Goal: Task Accomplishment & Management: Manage account settings

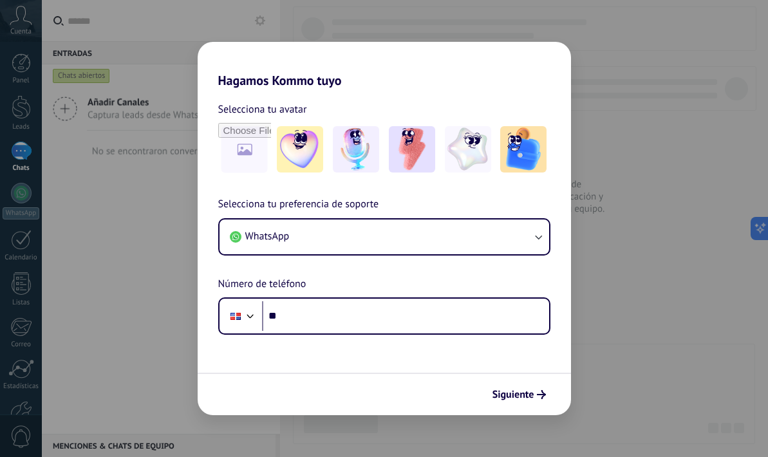
click at [290, 79] on h2 "Hagamos Kommo tuyo" at bounding box center [384, 65] width 373 height 46
click at [257, 111] on span "Selecciona tu avatar" at bounding box center [262, 109] width 89 height 17
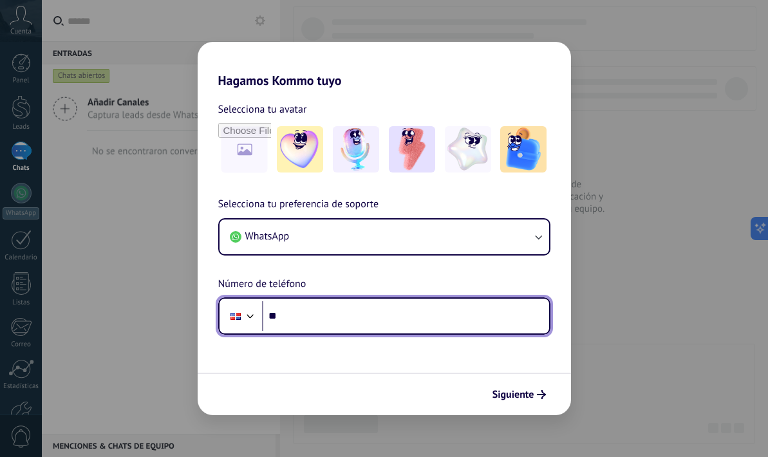
click at [289, 321] on input "**" at bounding box center [405, 316] width 287 height 30
type input "**********"
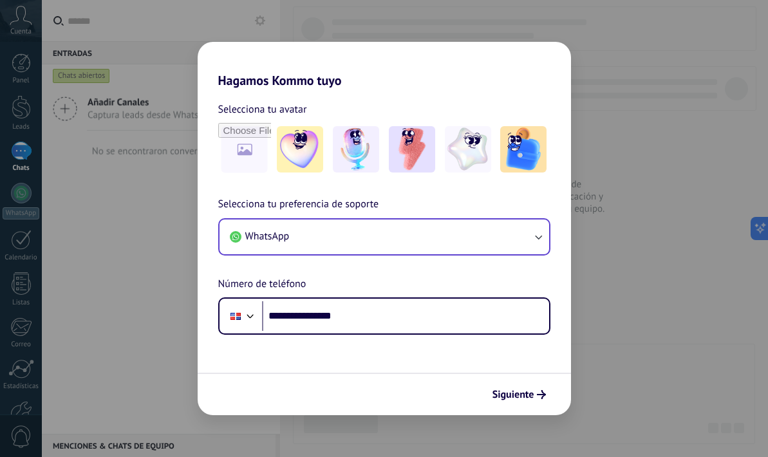
click at [328, 230] on button "WhatsApp" at bounding box center [384, 236] width 330 height 35
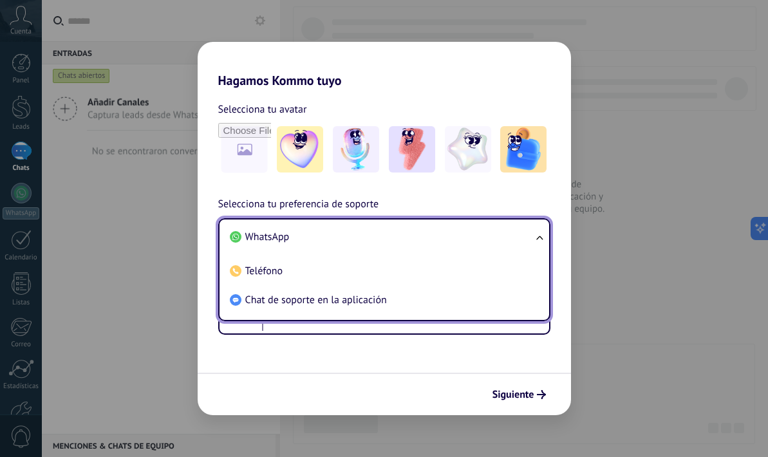
click at [295, 234] on li "WhatsApp" at bounding box center [382, 237] width 314 height 29
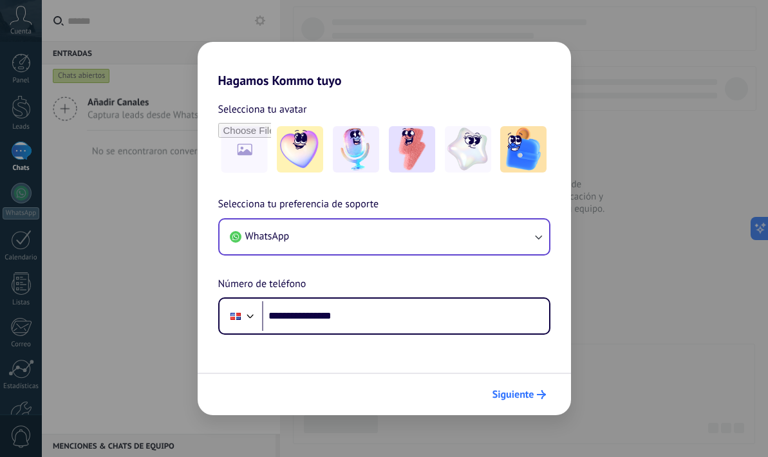
click at [510, 391] on span "Siguiente" at bounding box center [513, 394] width 42 height 9
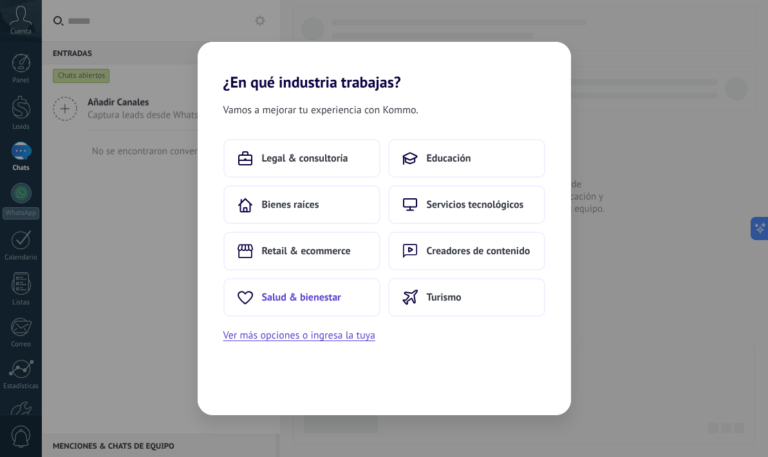
click at [331, 298] on span "Salud & bienestar" at bounding box center [301, 297] width 79 height 13
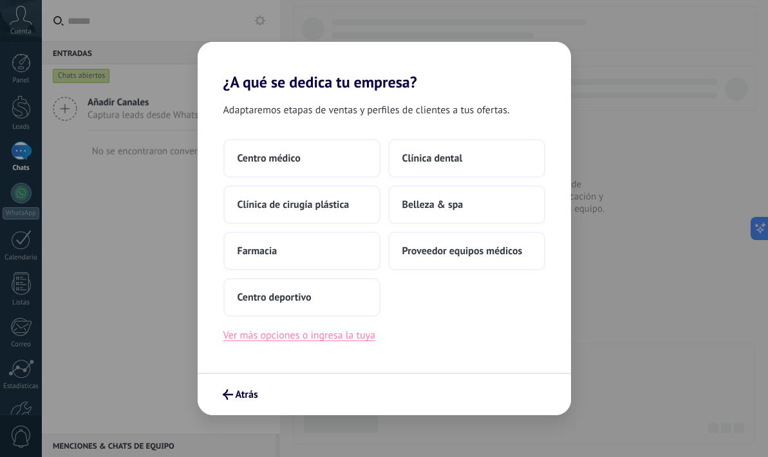
click at [347, 340] on button "Ver más opciones o ingresa la tuya" at bounding box center [299, 335] width 152 height 17
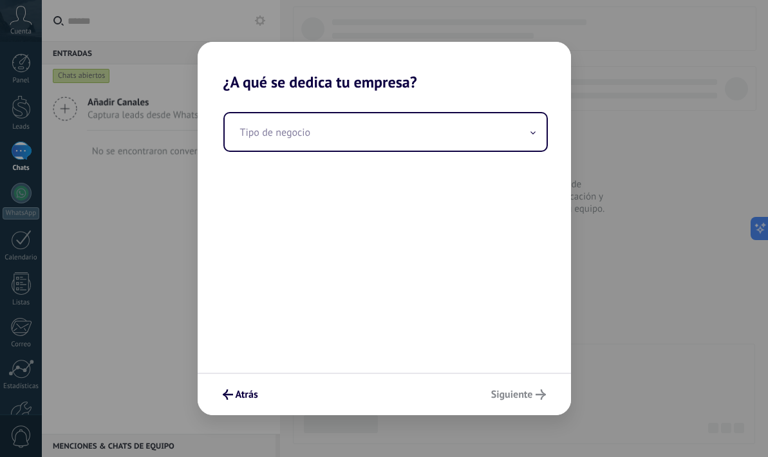
click at [357, 153] on div "Tipo de negocio" at bounding box center [384, 231] width 373 height 281
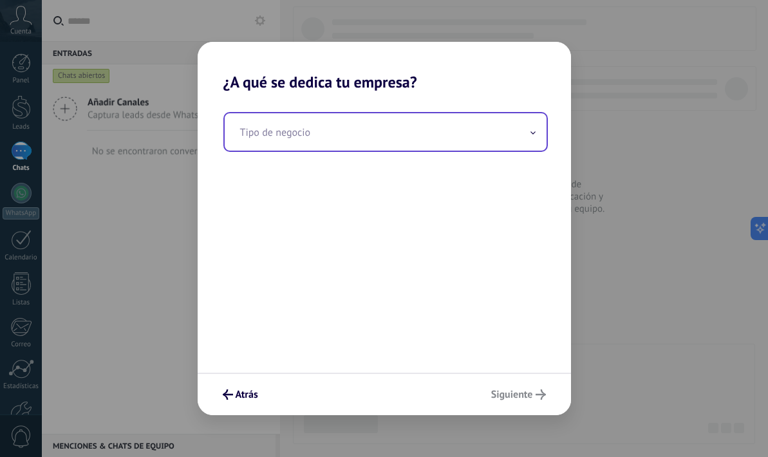
click at [355, 135] on input "text" at bounding box center [386, 131] width 322 height 37
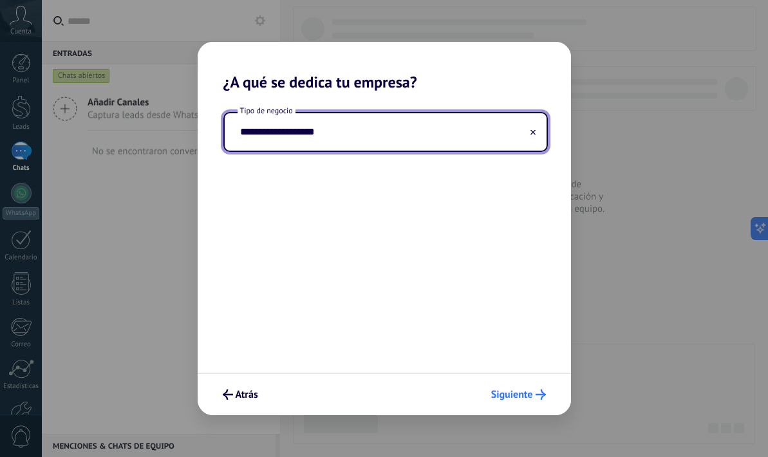
type input "**********"
click at [514, 395] on span "Siguiente" at bounding box center [512, 394] width 42 height 9
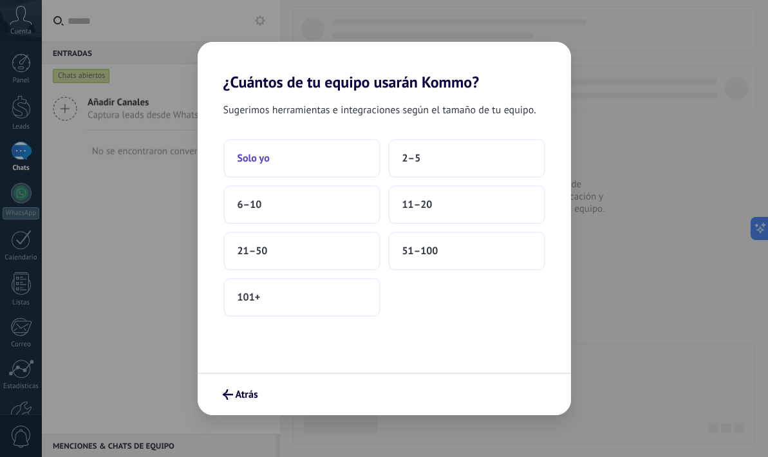
click at [325, 160] on button "Solo yo" at bounding box center [301, 158] width 157 height 39
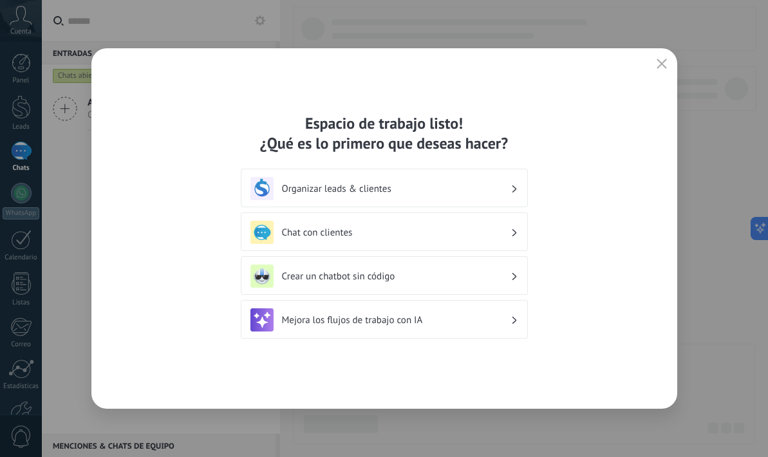
click at [349, 230] on h3 "Chat con clientes" at bounding box center [396, 233] width 228 height 12
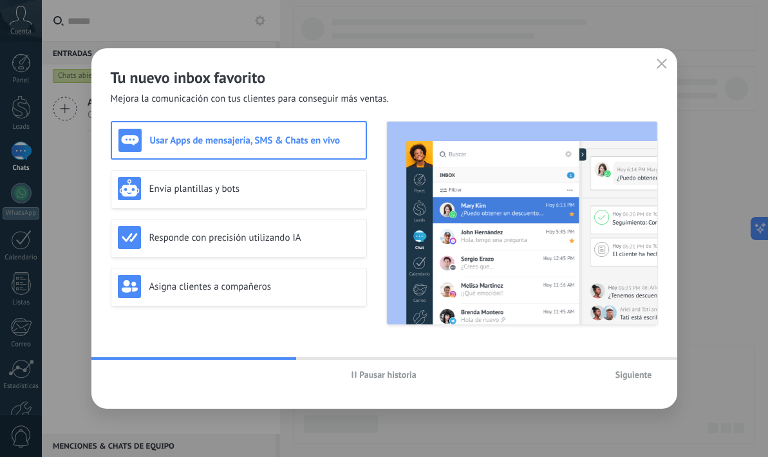
click at [617, 373] on span "Siguiente" at bounding box center [633, 374] width 37 height 9
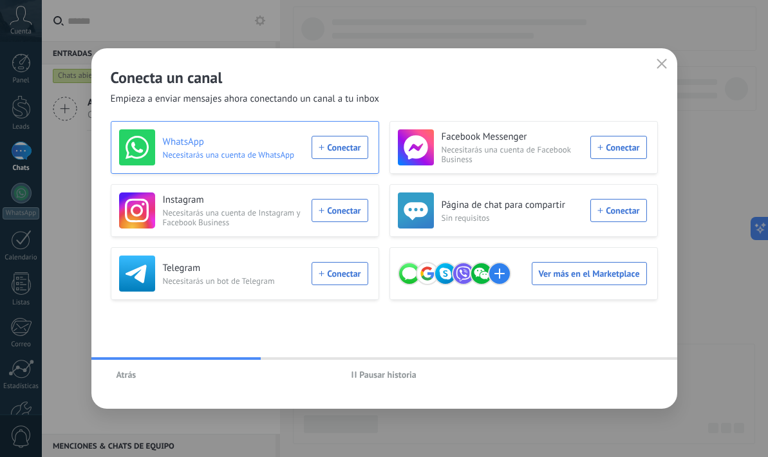
click at [331, 148] on div "WhatsApp Necesitarás una cuenta de WhatsApp Conectar" at bounding box center [243, 147] width 249 height 36
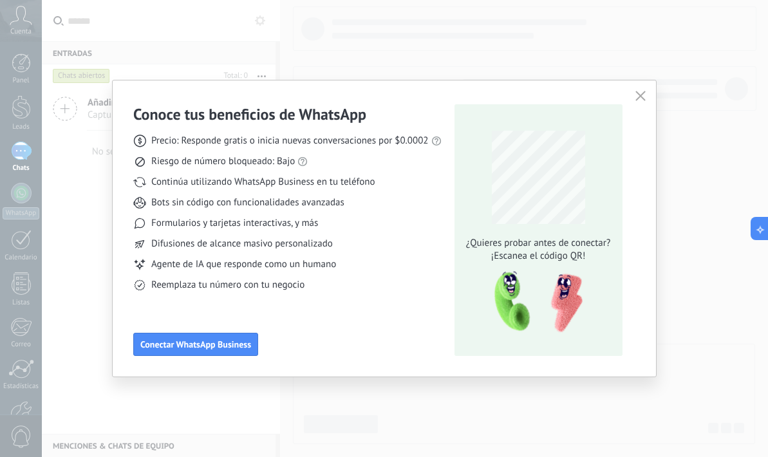
drag, startPoint x: 644, startPoint y: 94, endPoint x: 743, endPoint y: 104, distance: 99.7
click at [738, 107] on div "Conoce tus beneficios de WhatsApp Precio: Responde gratis o inicia nuevas conve…" at bounding box center [384, 228] width 768 height 457
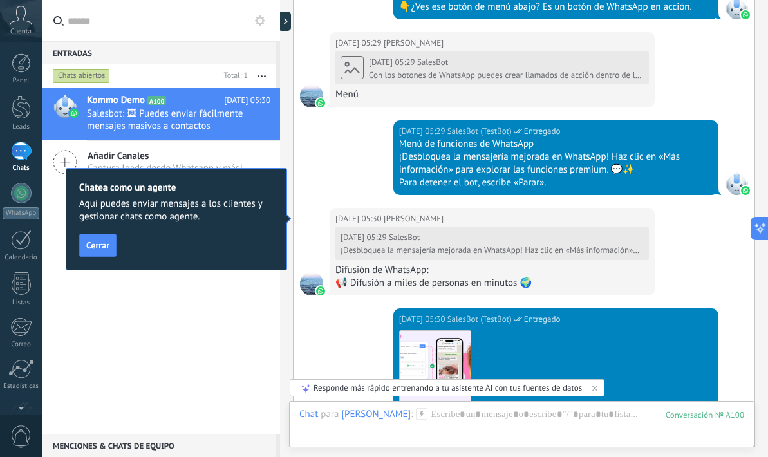
scroll to position [1413, 0]
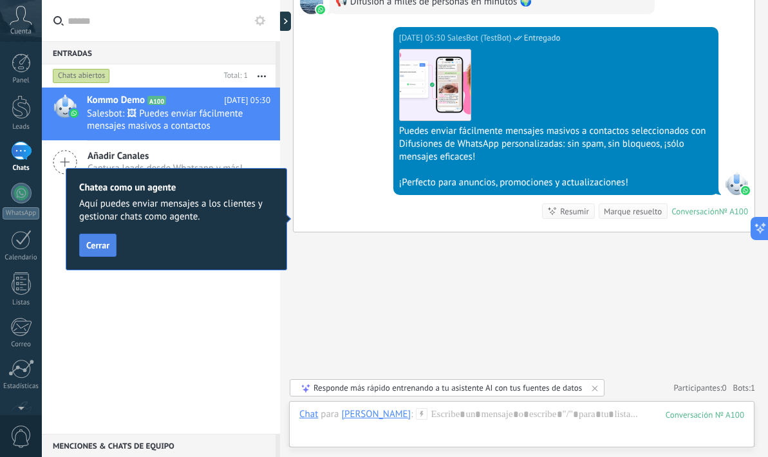
click at [100, 245] on span "Cerrar" at bounding box center [97, 245] width 23 height 9
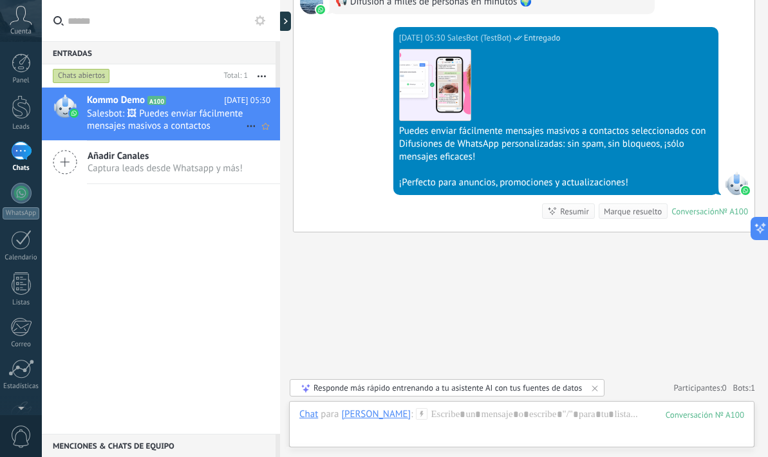
click at [196, 109] on span "Salesbot: 🖼 Puedes enviar fácilmente mensajes masivos a contactos seleccionados…" at bounding box center [166, 119] width 159 height 24
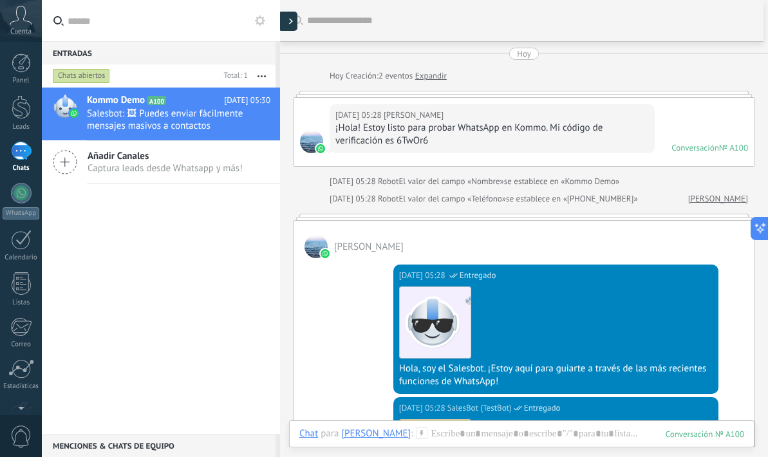
click at [288, 20] on div at bounding box center [287, 21] width 19 height 19
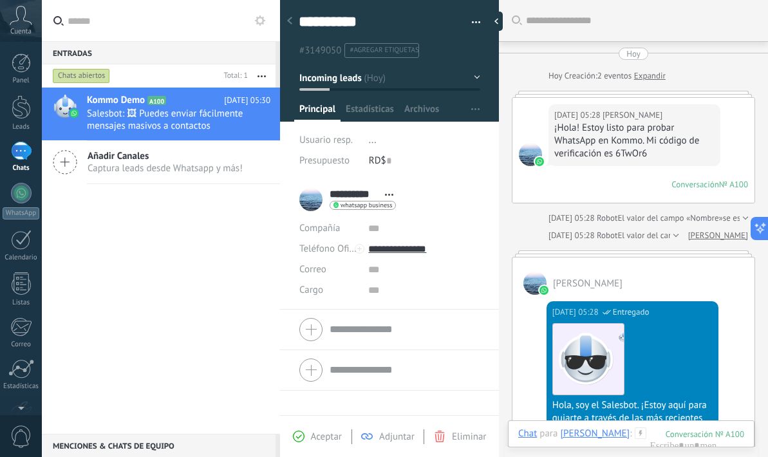
scroll to position [19, 0]
click at [357, 204] on span "whatsapp business" at bounding box center [365, 205] width 51 height 6
click at [387, 279] on div at bounding box center [384, 228] width 768 height 457
click at [319, 438] on span "Aceptar" at bounding box center [326, 437] width 31 height 12
click at [301, 434] on icon at bounding box center [299, 437] width 12 height 12
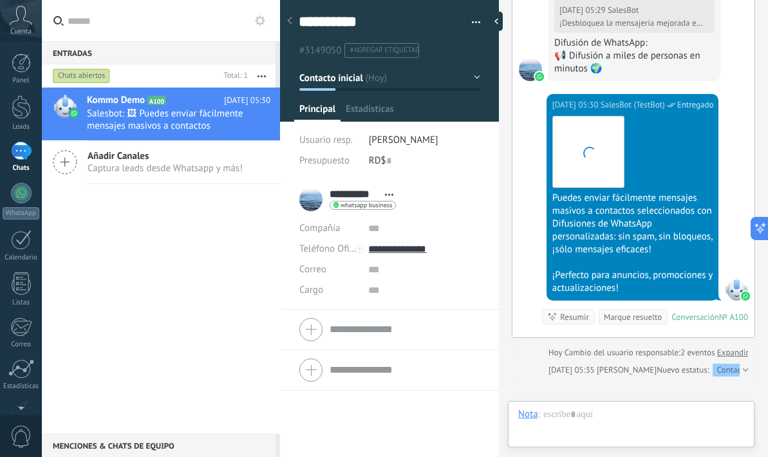
scroll to position [19, 0]
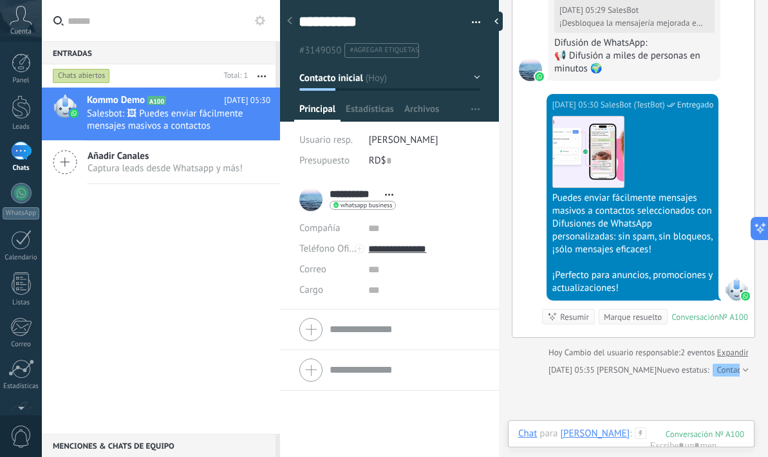
click at [290, 21] on icon at bounding box center [289, 21] width 5 height 8
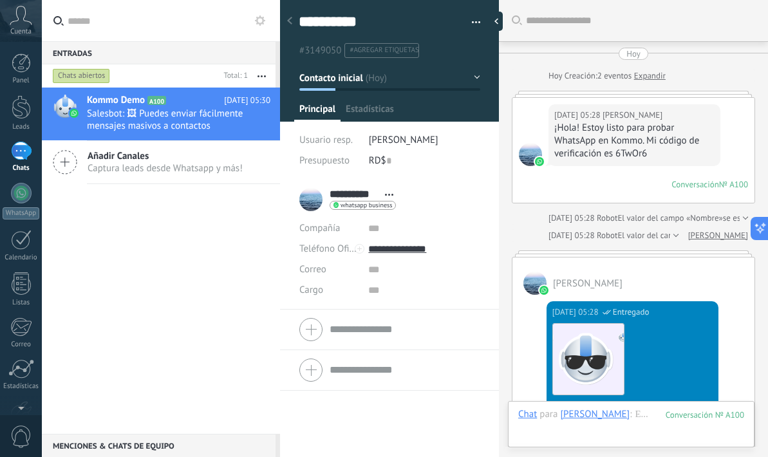
scroll to position [19, 0]
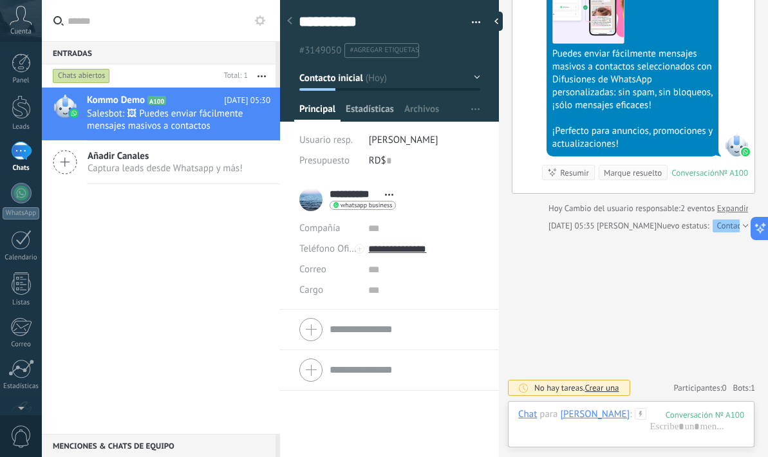
click at [380, 109] on span "Estadísticas" at bounding box center [370, 112] width 48 height 19
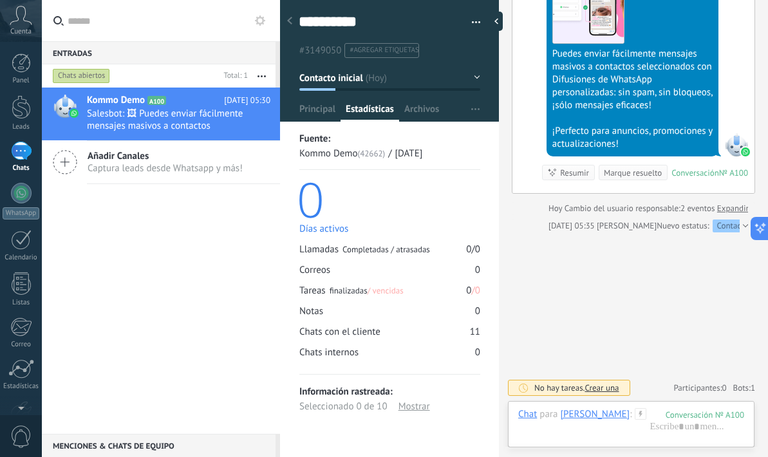
click at [404, 57] on li "#agregar etiquetas" at bounding box center [381, 50] width 75 height 15
click at [418, 111] on span "Archivos" at bounding box center [421, 112] width 35 height 19
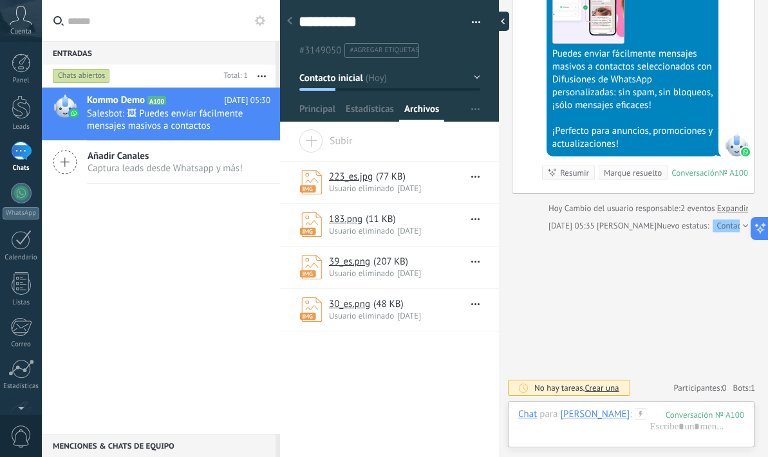
click at [499, 19] on div at bounding box center [499, 21] width 19 height 19
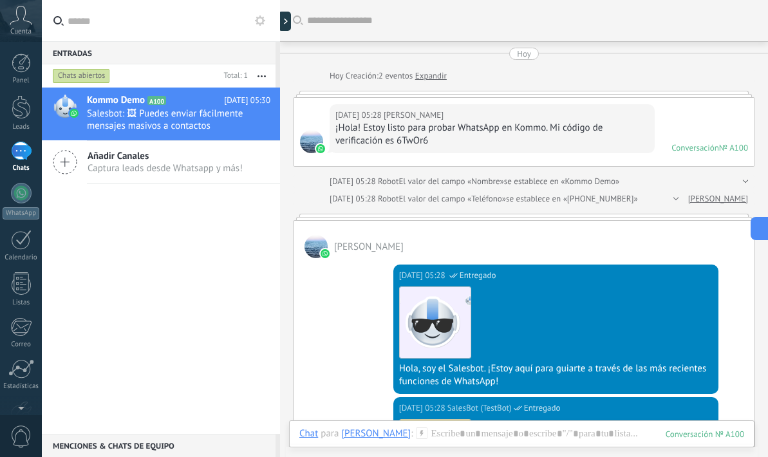
click at [69, 73] on div "Chats abiertos" at bounding box center [81, 75] width 57 height 15
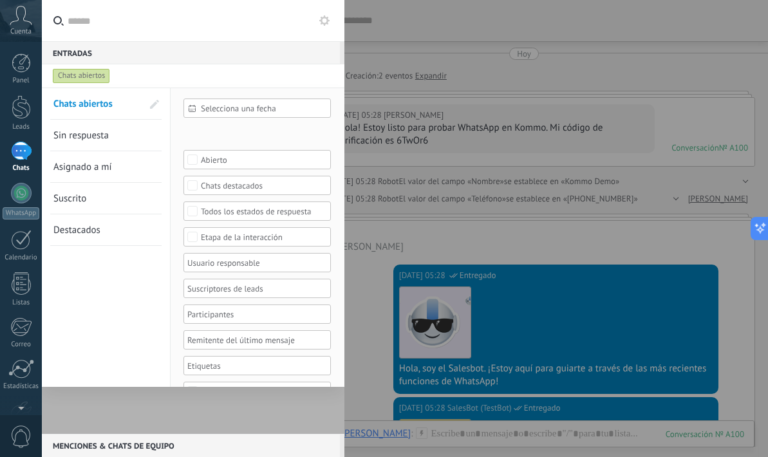
click at [72, 133] on span "Sin respuesta" at bounding box center [80, 135] width 55 height 12
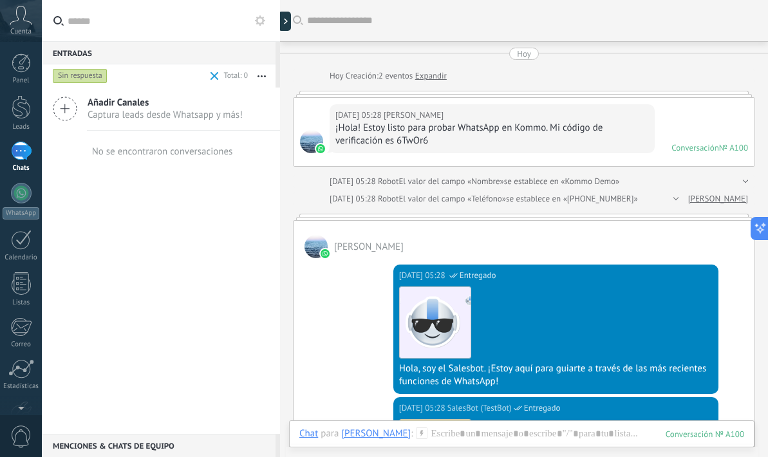
click at [77, 21] on input "text" at bounding box center [169, 20] width 202 height 41
click at [30, 19] on icon at bounding box center [21, 15] width 23 height 19
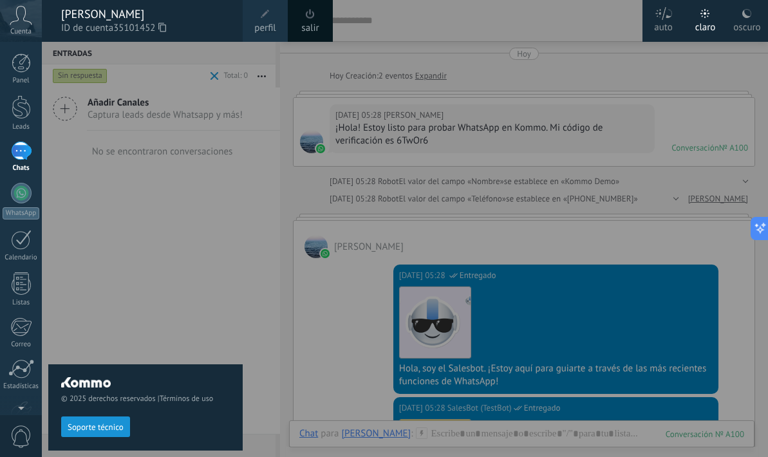
click at [119, 312] on div "© 2025 derechos reservados | Términos de uso Soporte técnico" at bounding box center [145, 249] width 194 height 415
click at [754, 6] on label "oscuro" at bounding box center [747, 21] width 42 height 42
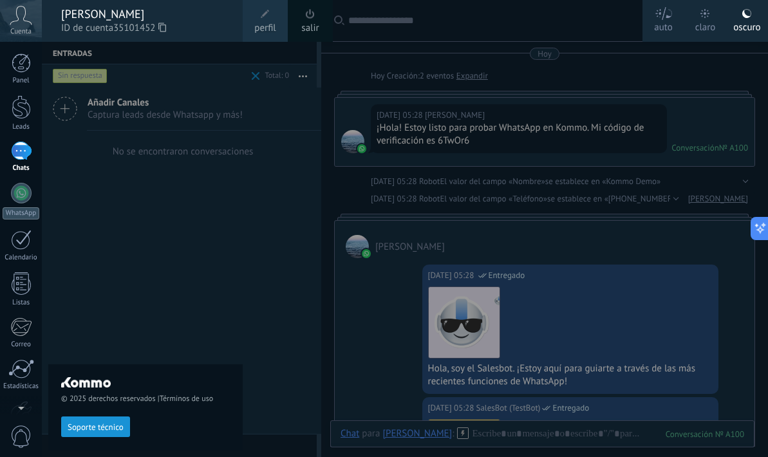
type textarea "**********"
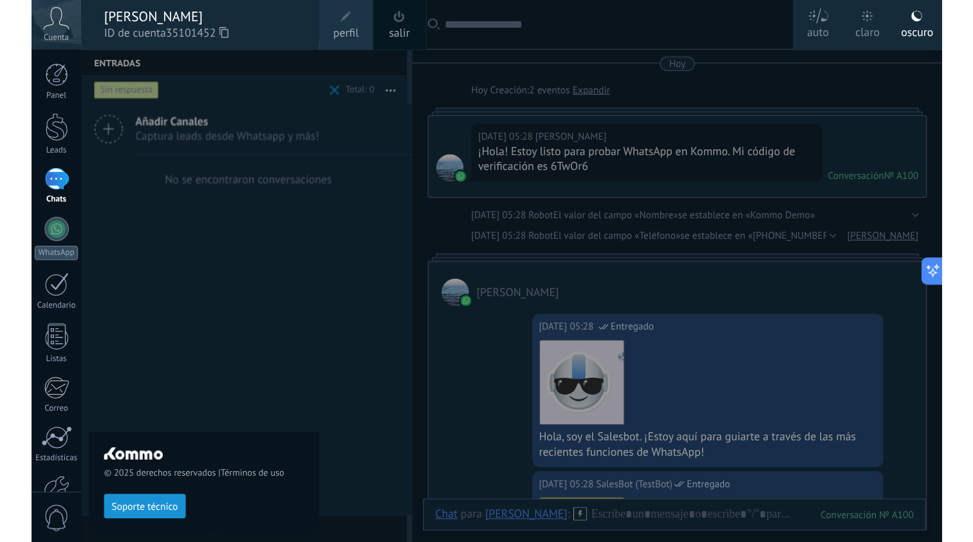
scroll to position [39, 0]
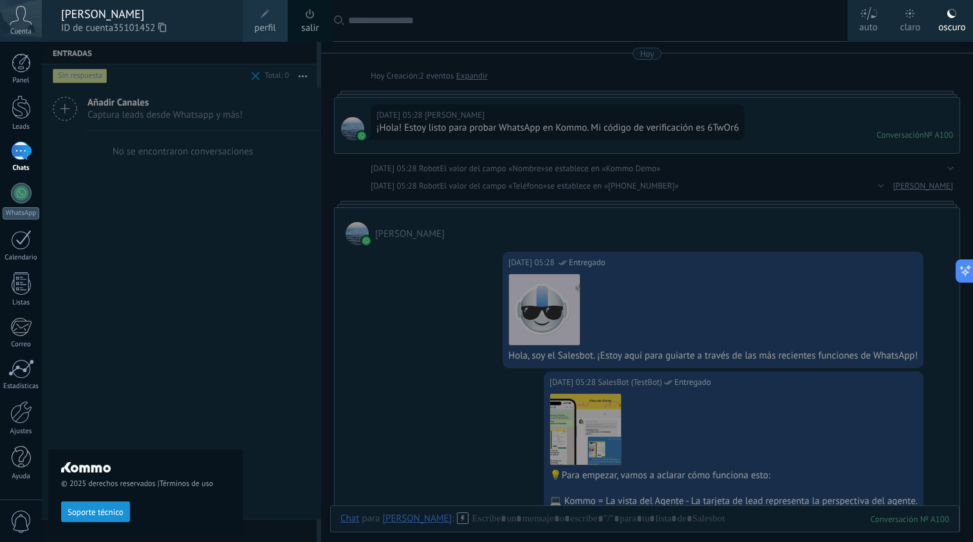
click at [767, 23] on div "claro" at bounding box center [910, 24] width 21 height 33
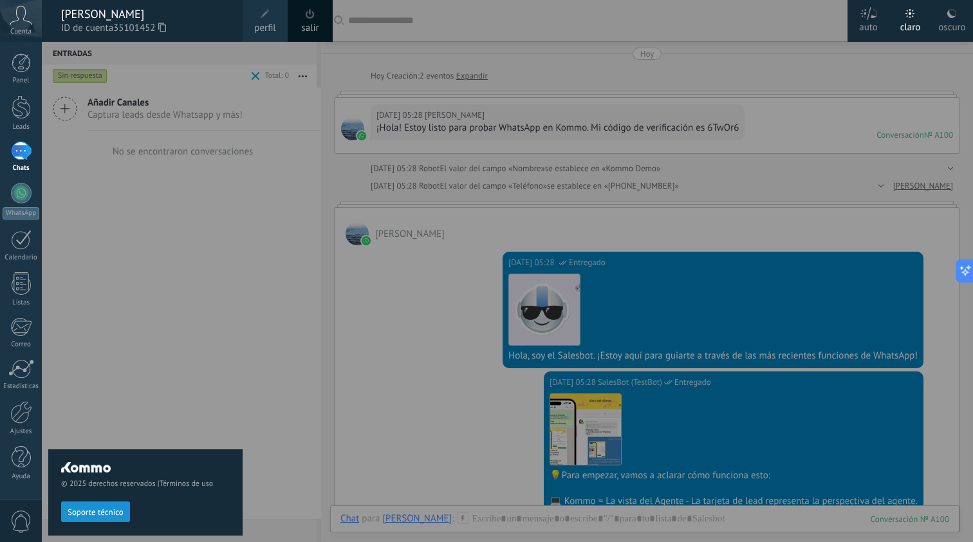
click at [404, 333] on div at bounding box center [528, 271] width 973 height 542
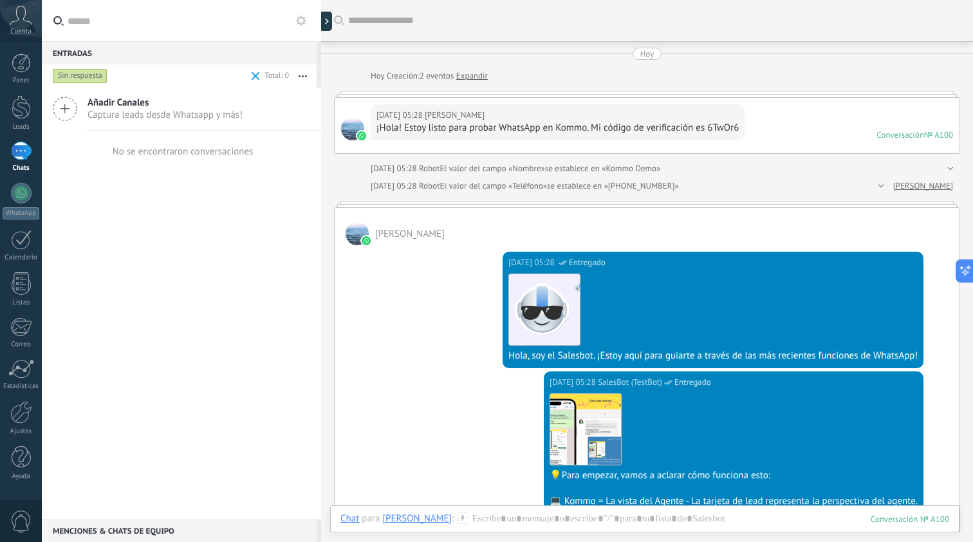
click at [23, 20] on icon at bounding box center [21, 15] width 23 height 19
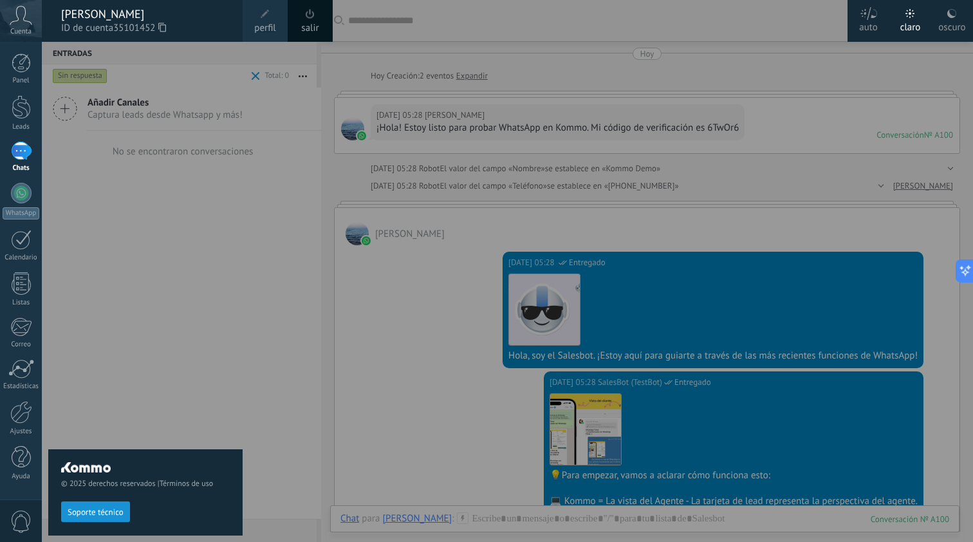
click at [24, 19] on use at bounding box center [21, 15] width 22 height 19
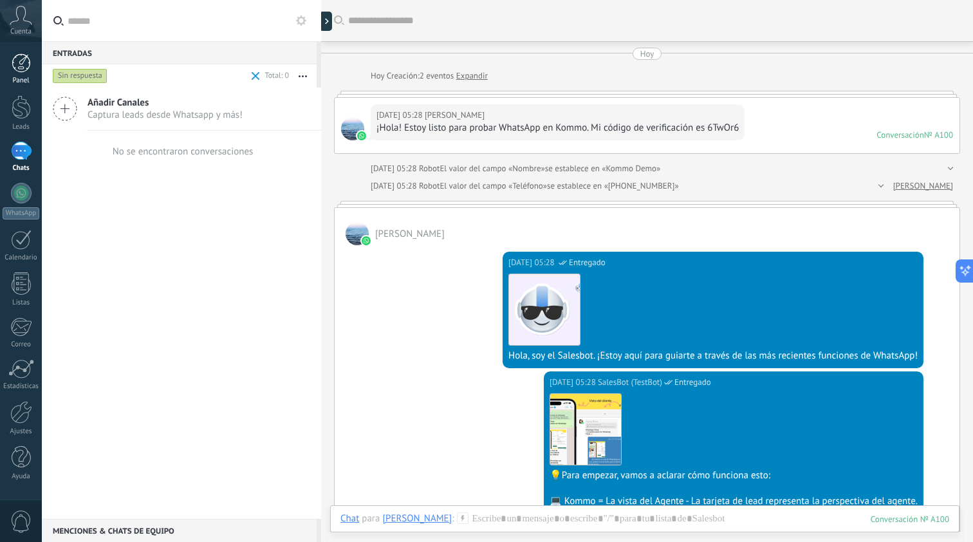
click at [21, 56] on div at bounding box center [21, 62] width 19 height 19
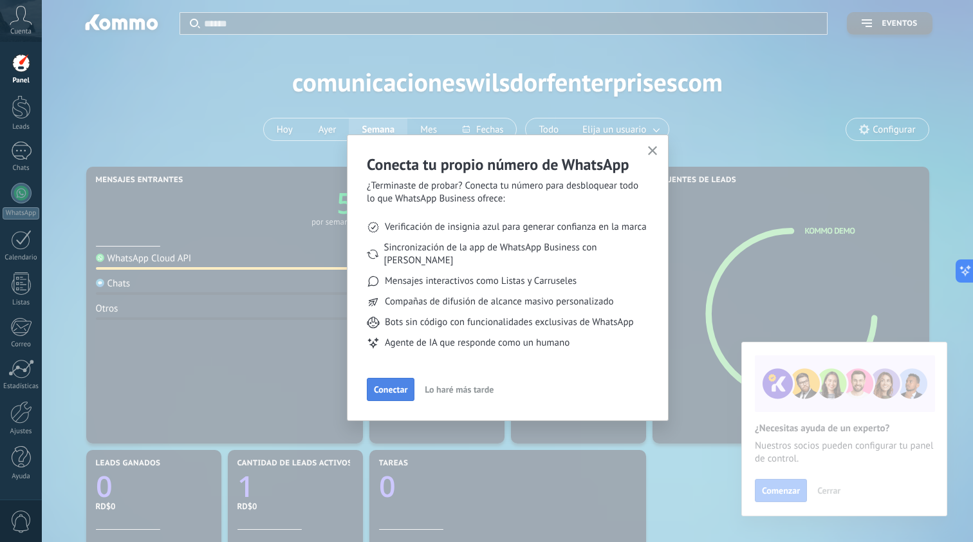
click at [393, 382] on button "Conectar" at bounding box center [391, 389] width 48 height 23
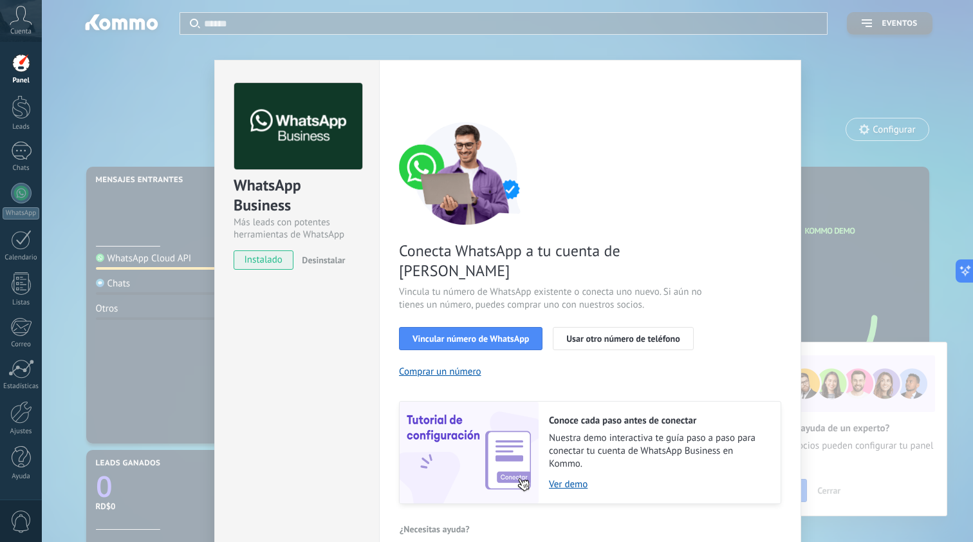
scroll to position [19, 0]
click at [456, 335] on span "Vincular número de WhatsApp" at bounding box center [471, 339] width 116 height 9
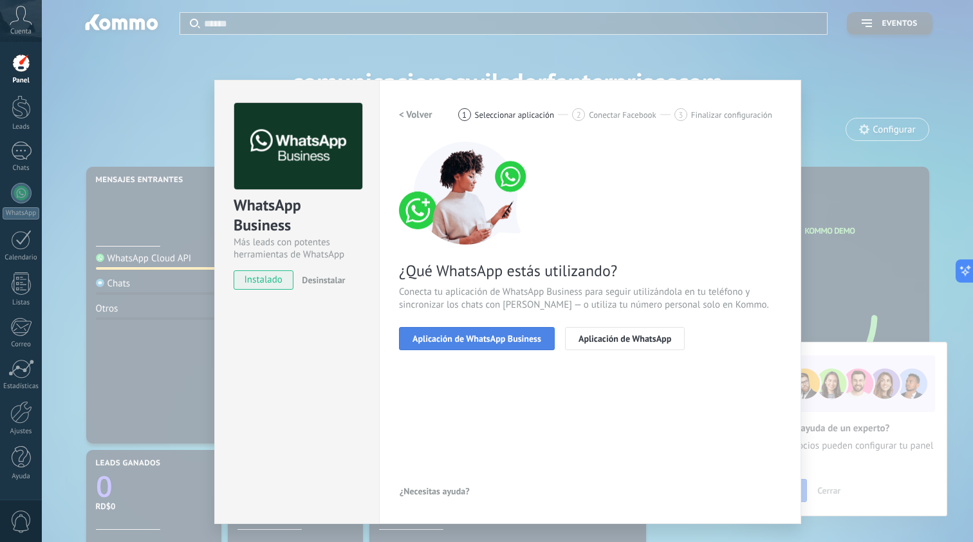
click at [468, 342] on span "Aplicación de WhatsApp Business" at bounding box center [477, 338] width 129 height 9
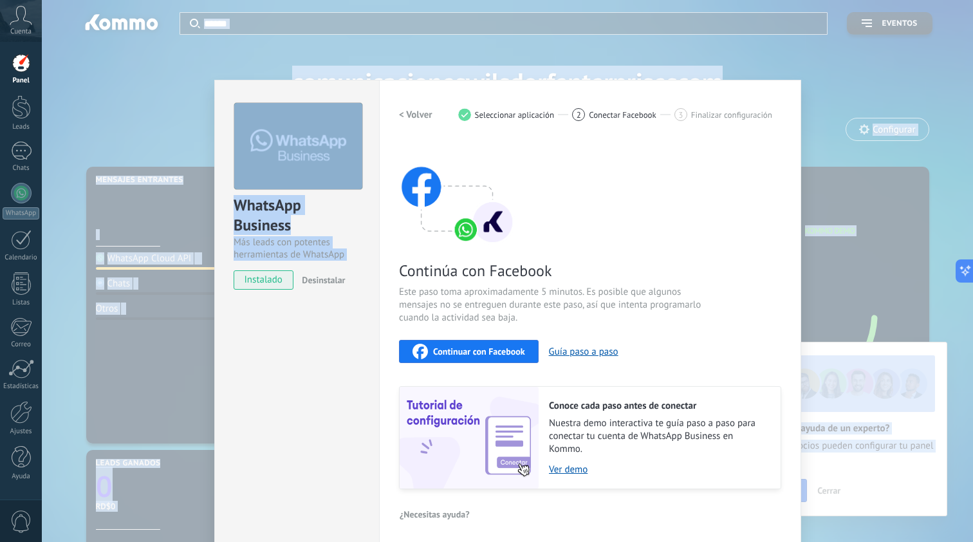
drag, startPoint x: 524, startPoint y: 86, endPoint x: 538, endPoint y: -38, distance: 125.0
click at [538, 0] on html ".abccls-1,.abccls-2{fill-rule:evenodd}.abccls-2{fill:#fff} .abfcls-1{fill:none}…" at bounding box center [486, 271] width 973 height 542
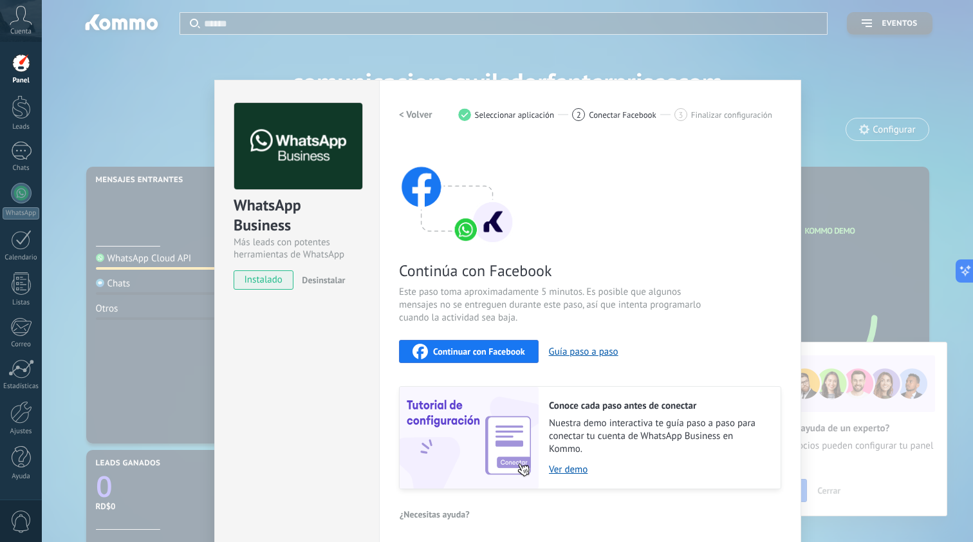
click at [482, 95] on div "Configuraciones Autorizaciones This tab logs the users who have granted integra…" at bounding box center [590, 313] width 422 height 467
click at [487, 339] on div "Continúa con Facebook Este paso toma aproximadamente 5 minutos. Es posible que …" at bounding box center [590, 316] width 382 height 348
click at [487, 347] on span "Continuar con Facebook" at bounding box center [479, 351] width 92 height 9
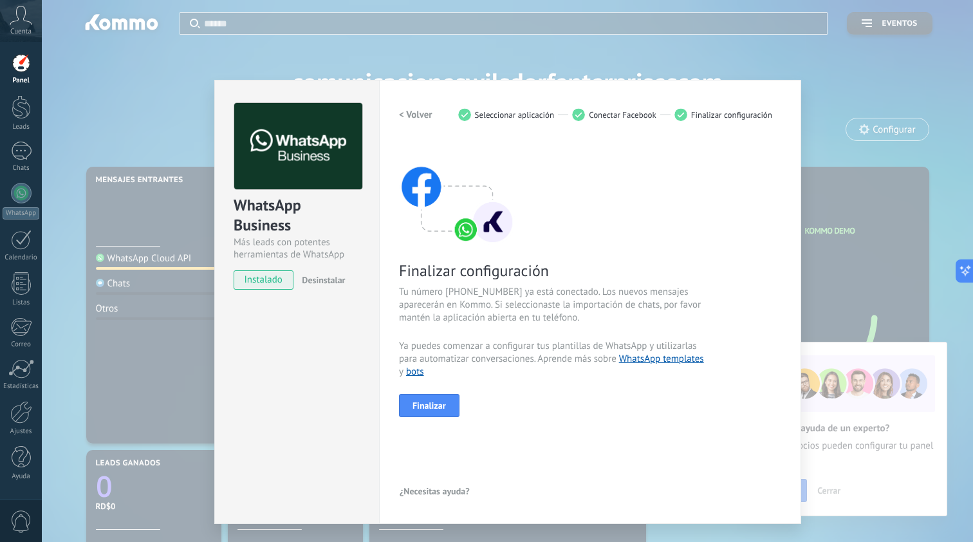
click at [469, 456] on div "< Volver 1 Seleccionar aplicación 2 Conectar Facebook 3 Finalizar configuración…" at bounding box center [590, 302] width 382 height 398
click at [668, 360] on link "WhatsApp templates" at bounding box center [661, 359] width 85 height 12
click at [496, 290] on span "Tu número [PHONE_NUMBER] ya está conectado. Los nuevos mensajes aparecerán en K…" at bounding box center [552, 305] width 306 height 39
click at [436, 410] on span "Finalizar" at bounding box center [429, 405] width 33 height 9
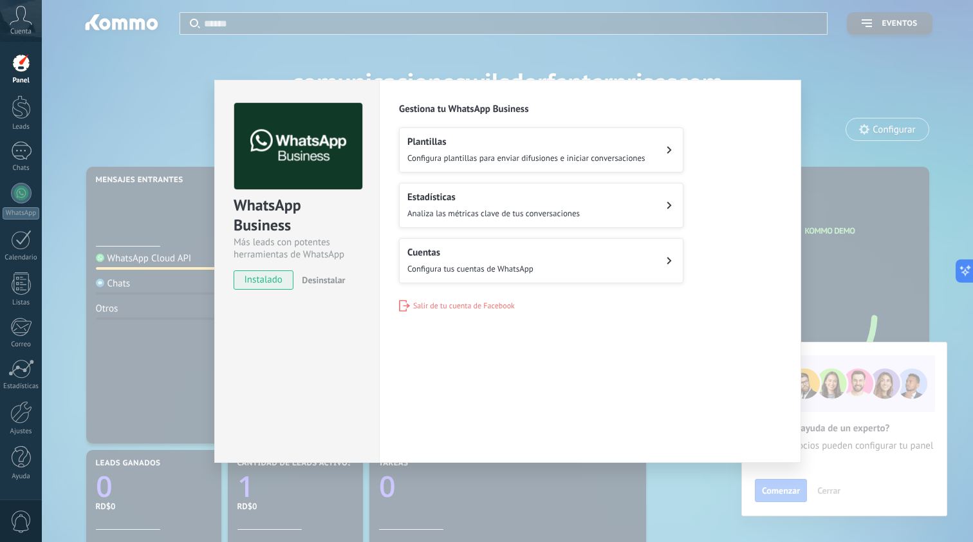
click at [525, 189] on button "Estadísticas Analiza las métricas clave de tus conversaciones" at bounding box center [541, 205] width 284 height 45
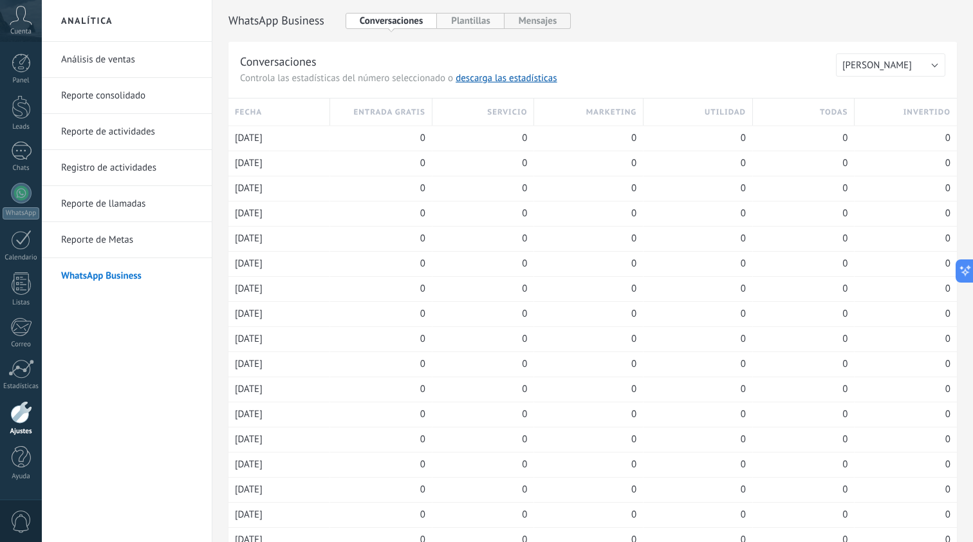
click at [461, 27] on button "Plantillas" at bounding box center [470, 21] width 67 height 16
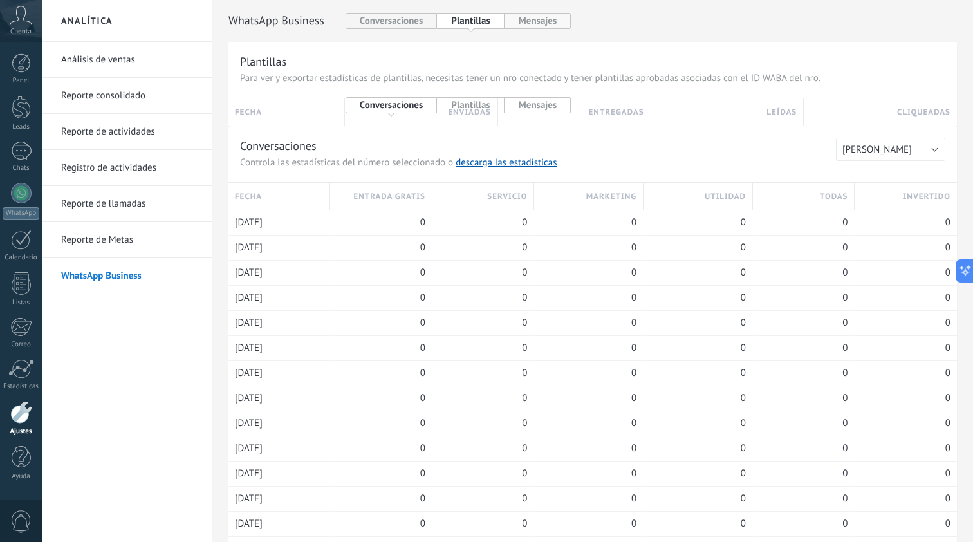
click at [557, 24] on button "Mensajes" at bounding box center [538, 21] width 67 height 16
click at [487, 20] on button "Plantillas" at bounding box center [470, 21] width 67 height 16
click at [476, 109] on button "Plantillas" at bounding box center [470, 105] width 67 height 16
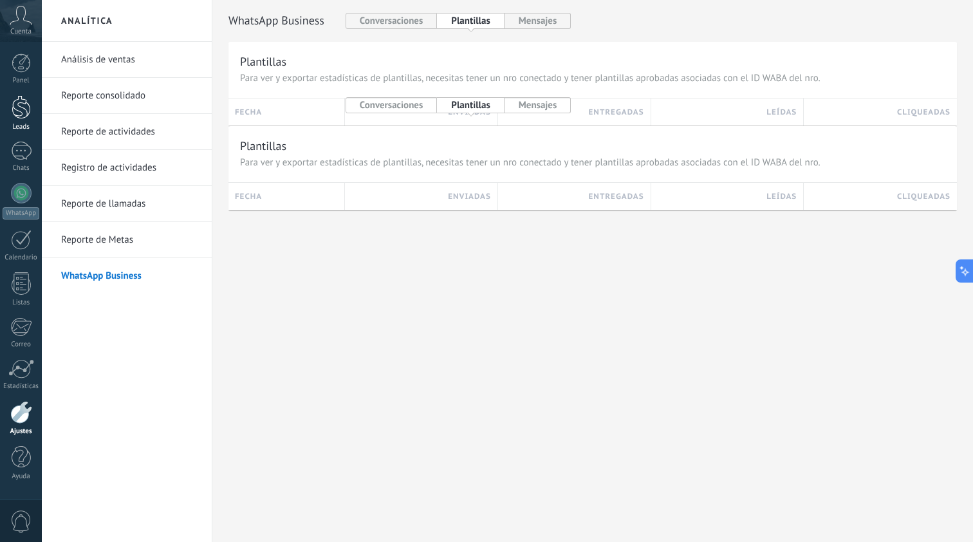
click at [27, 107] on div at bounding box center [21, 107] width 19 height 24
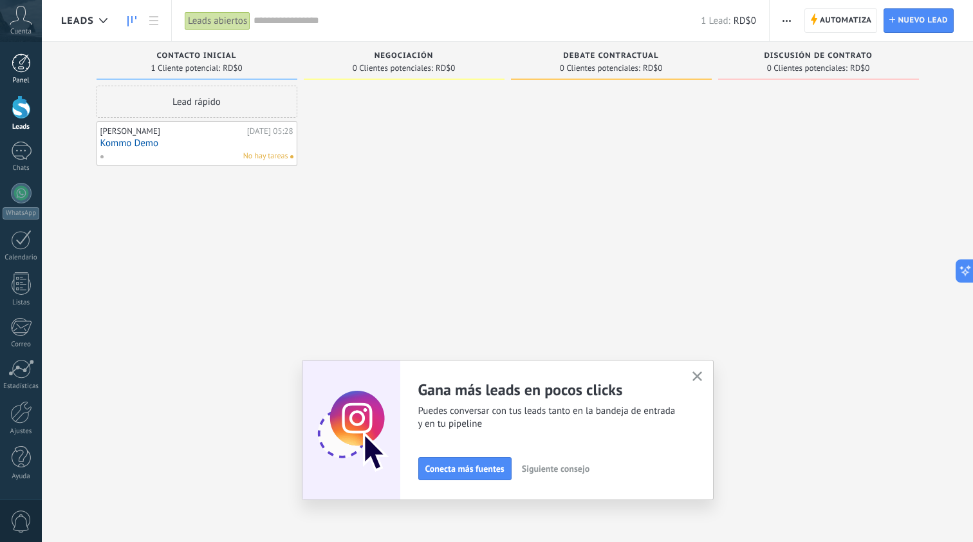
click at [22, 71] on div at bounding box center [21, 62] width 19 height 19
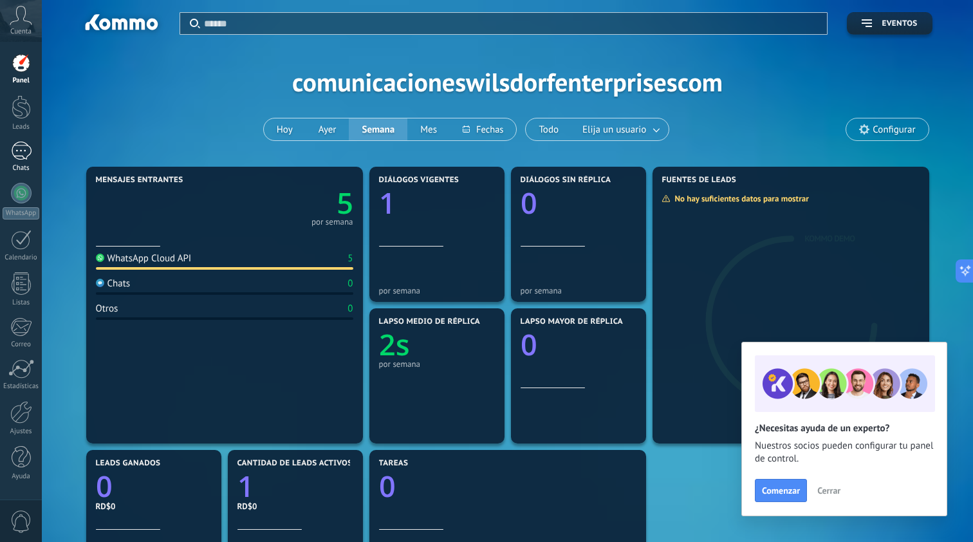
click at [24, 144] on div "1" at bounding box center [21, 151] width 21 height 19
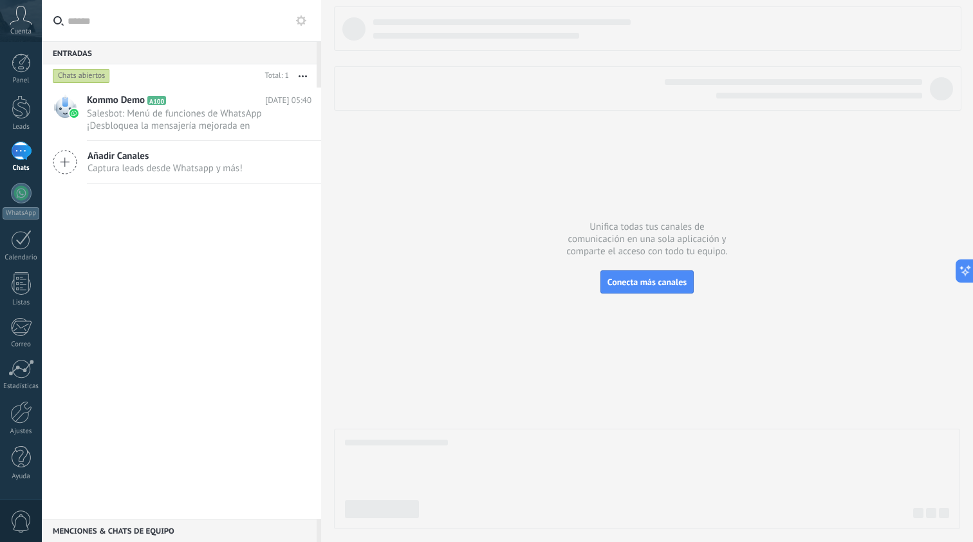
click at [149, 170] on span "Captura leads desde Whatsapp y más!" at bounding box center [165, 168] width 155 height 12
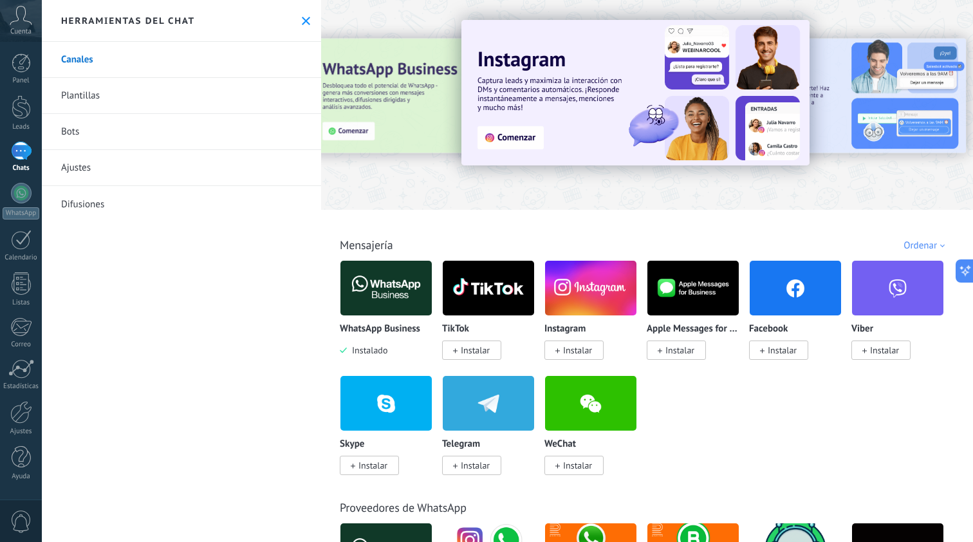
click at [79, 91] on link "Plantillas" at bounding box center [181, 96] width 279 height 36
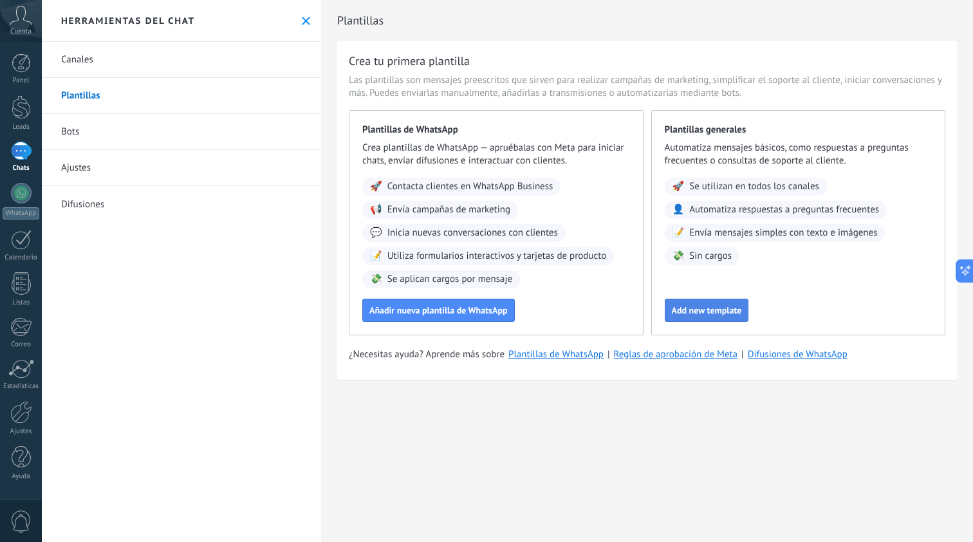
click at [718, 309] on span "Add new template" at bounding box center [707, 310] width 70 height 9
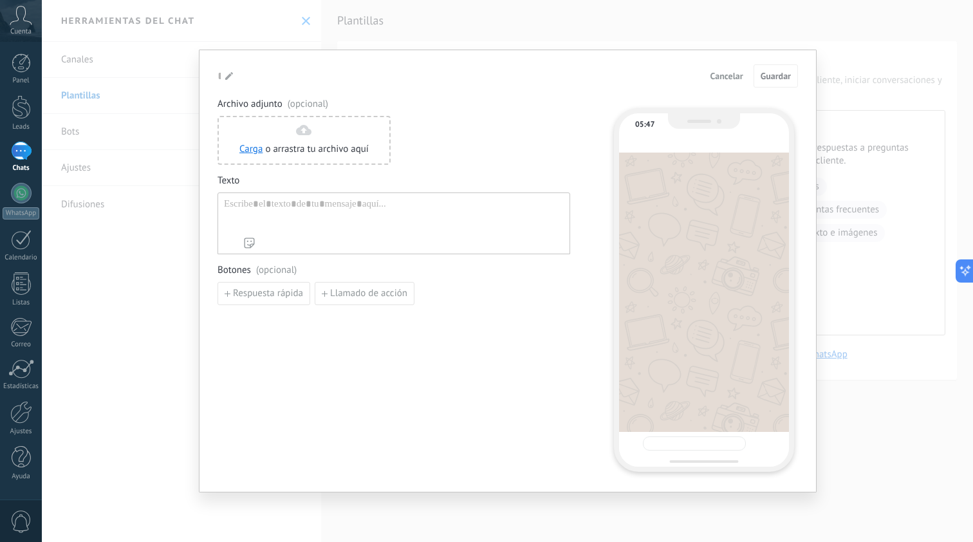
type input "**********"
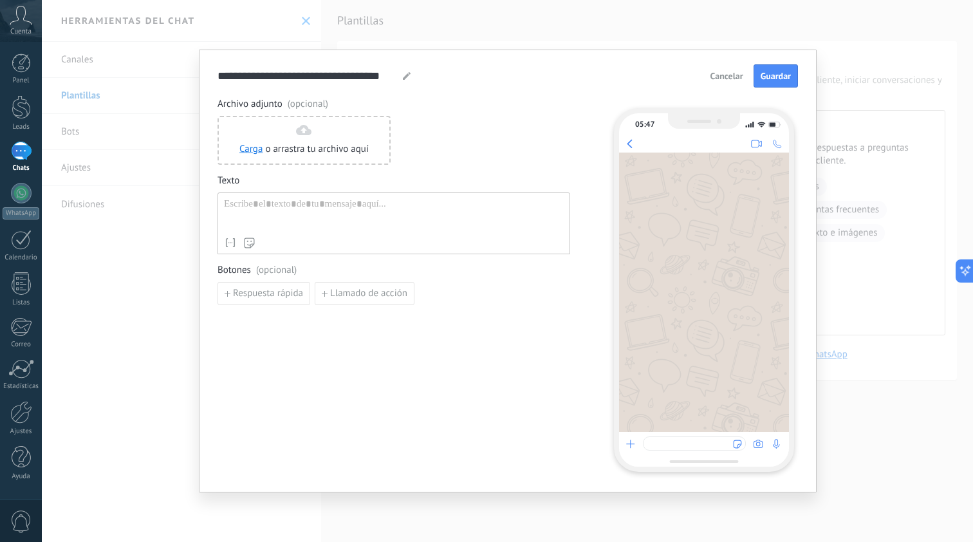
click at [312, 203] on div at bounding box center [394, 214] width 340 height 33
click at [291, 208] on div at bounding box center [394, 214] width 340 height 33
click at [257, 205] on div at bounding box center [394, 214] width 340 height 33
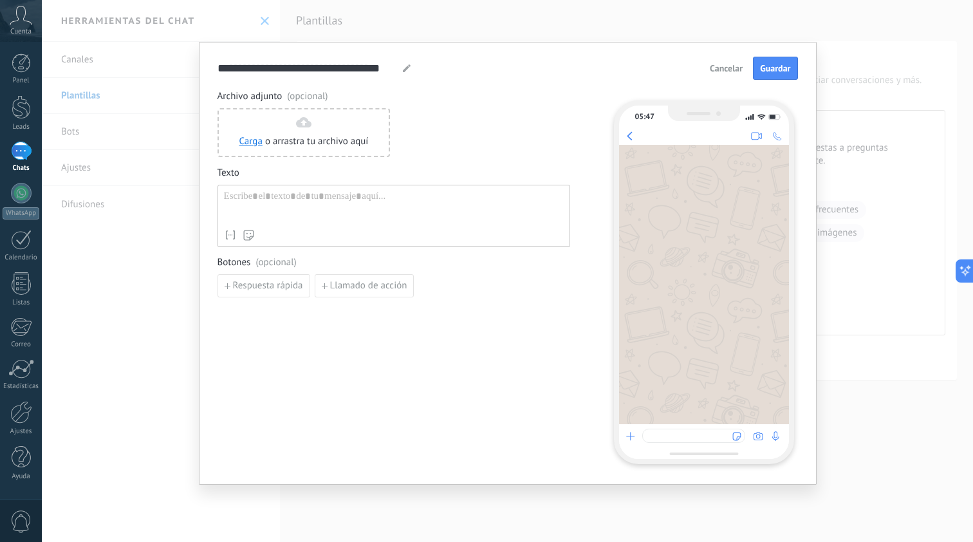
type textarea "**********"
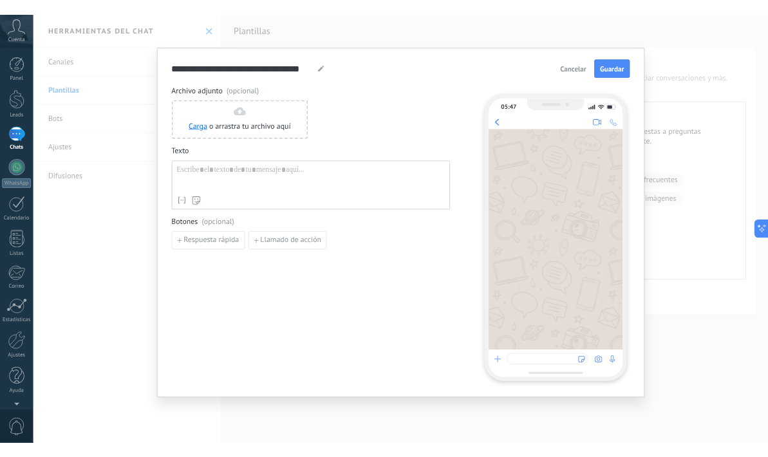
scroll to position [39, 0]
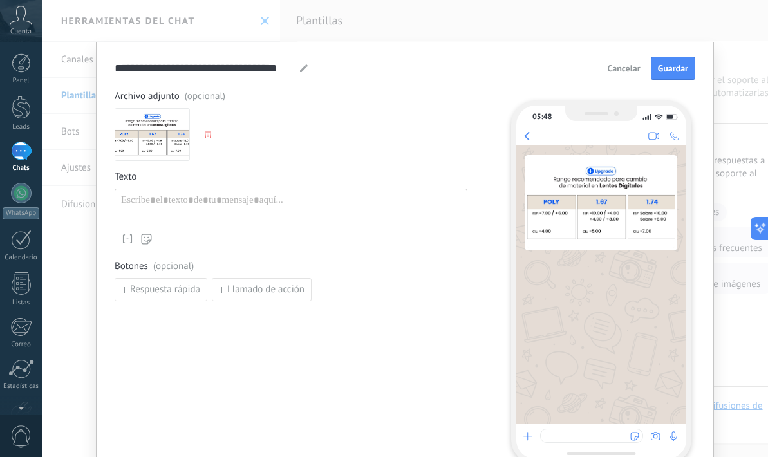
paste div
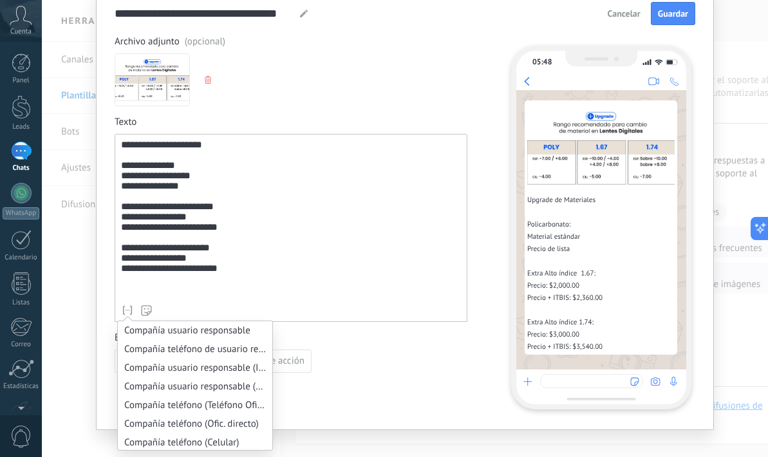
scroll to position [817, 0]
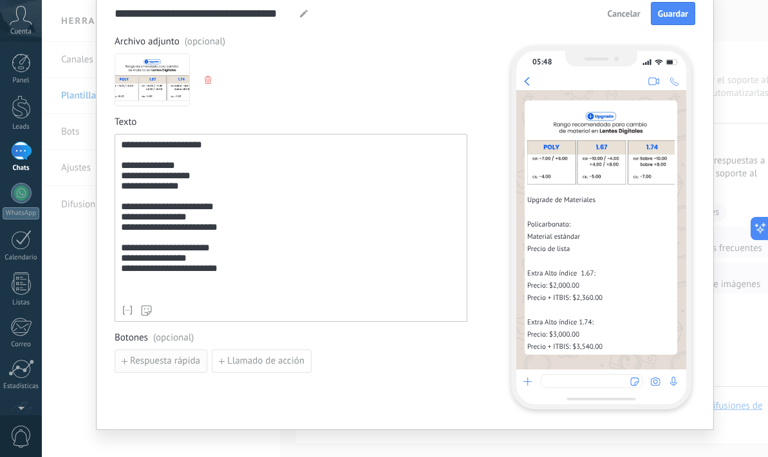
click at [152, 364] on span "Respuesta rápida" at bounding box center [165, 361] width 70 height 9
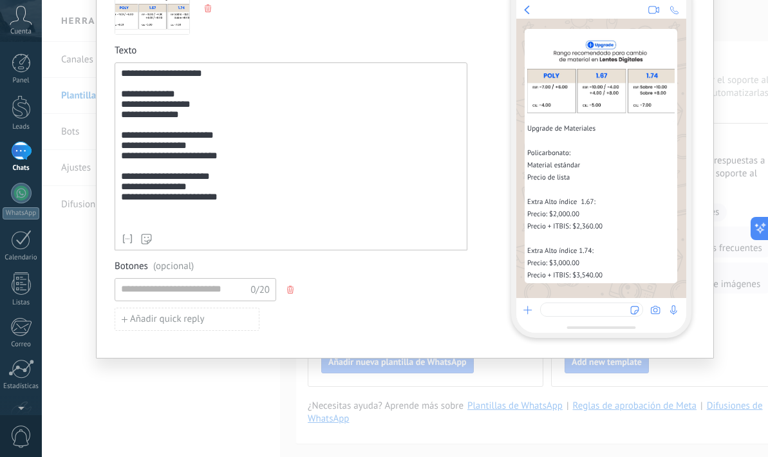
click at [282, 319] on div "Añadir quick reply" at bounding box center [291, 319] width 353 height 23
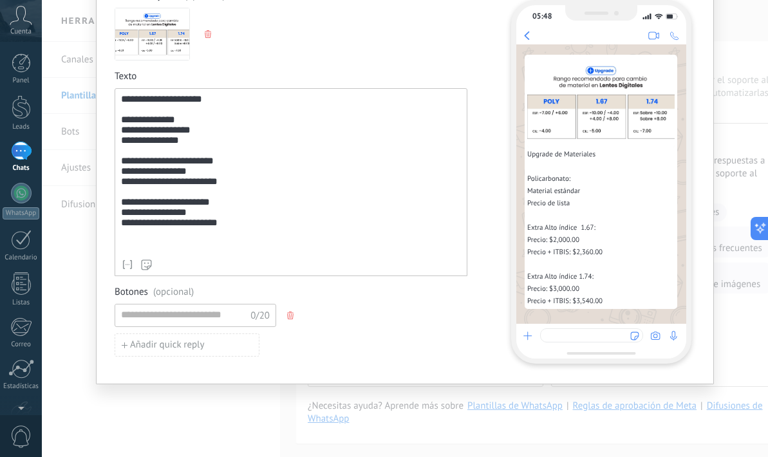
scroll to position [100, 0]
click at [122, 223] on div "**********" at bounding box center [291, 174] width 340 height 159
click at [121, 223] on div "**********" at bounding box center [291, 174] width 340 height 159
click at [227, 227] on div "**********" at bounding box center [291, 174] width 340 height 159
click at [121, 174] on div "**********" at bounding box center [291, 174] width 340 height 159
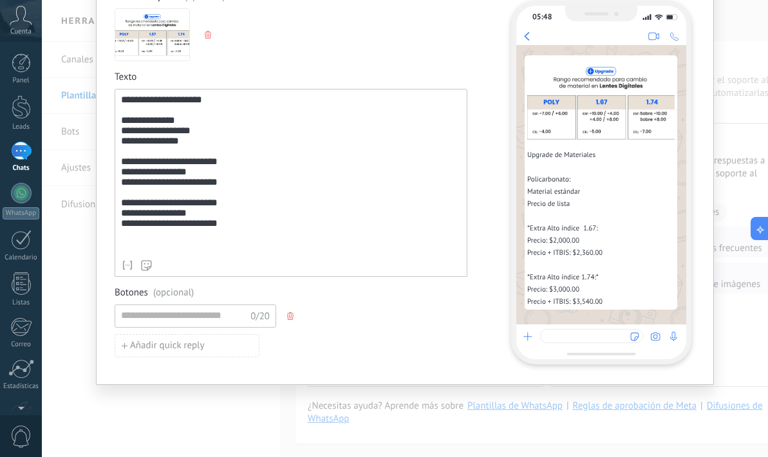
click at [233, 175] on div "**********" at bounding box center [291, 174] width 340 height 159
click at [118, 126] on div "**********" at bounding box center [291, 183] width 353 height 188
click at [192, 126] on div "**********" at bounding box center [291, 174] width 340 height 159
drag, startPoint x: 202, startPoint y: 132, endPoint x: 90, endPoint y: 131, distance: 112.0
click at [90, 131] on div "**********" at bounding box center [405, 228] width 726 height 457
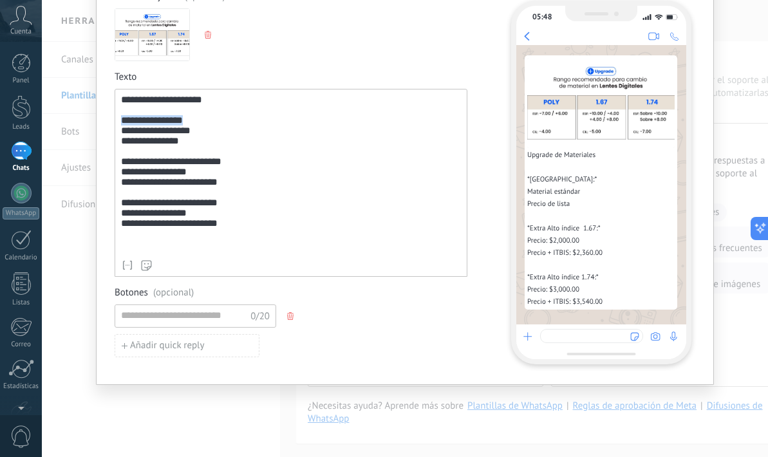
drag, startPoint x: 195, startPoint y: 124, endPoint x: 64, endPoint y: 124, distance: 131.3
click at [66, 124] on div "**********" at bounding box center [405, 228] width 726 height 457
click at [239, 221] on div "**********" at bounding box center [291, 174] width 340 height 159
click at [149, 320] on input at bounding box center [183, 315] width 137 height 21
click at [346, 333] on div "0/20 Añadir quick reply" at bounding box center [291, 330] width 353 height 53
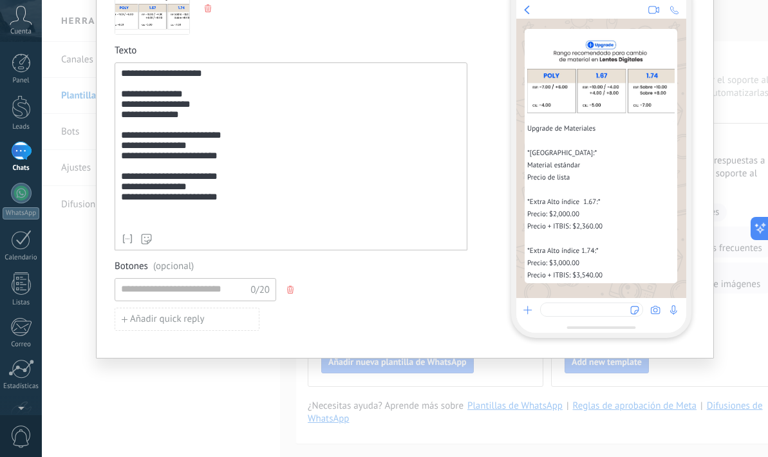
scroll to position [126, 0]
click at [218, 291] on input at bounding box center [183, 289] width 137 height 21
click at [169, 290] on input "**********" at bounding box center [182, 289] width 135 height 21
click at [187, 288] on input "**********" at bounding box center [182, 289] width 135 height 21
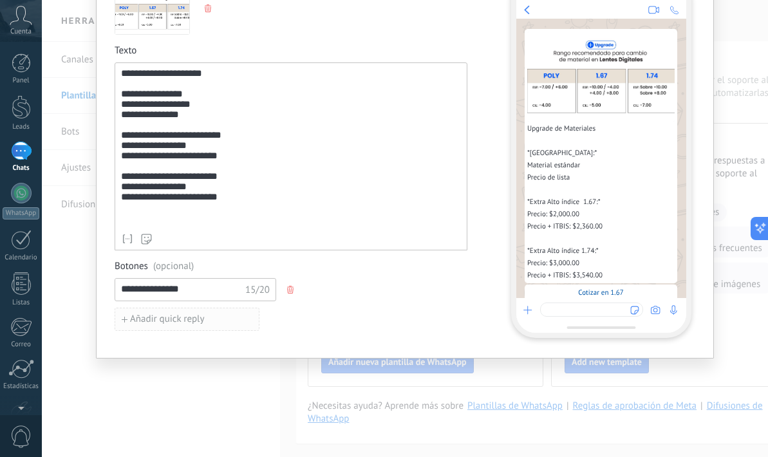
type input "**********"
click at [165, 320] on span "Añadir quick reply" at bounding box center [167, 319] width 75 height 9
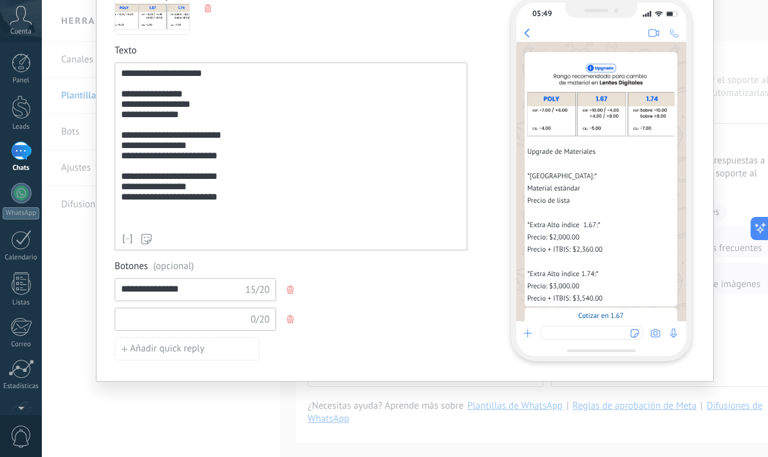
click at [185, 317] on input at bounding box center [183, 318] width 137 height 21
type input "**********"
click at [343, 326] on div "**********" at bounding box center [291, 319] width 353 height 23
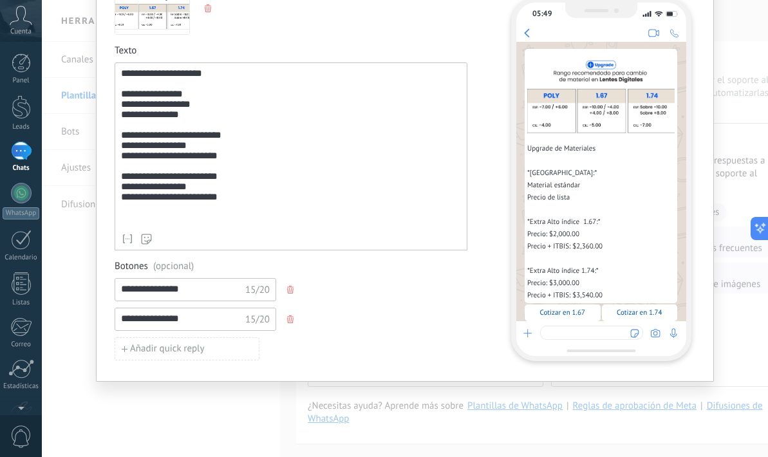
scroll to position [3, 0]
click at [189, 352] on span "Añadir quick reply" at bounding box center [167, 348] width 75 height 9
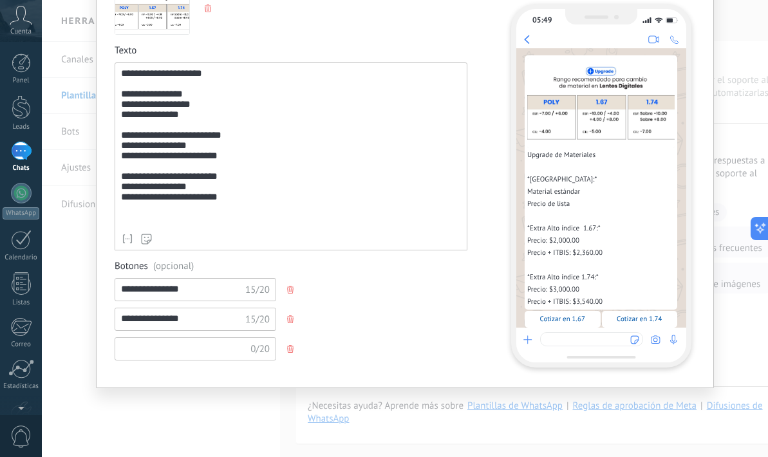
click at [189, 351] on input at bounding box center [183, 348] width 137 height 21
click at [351, 312] on div "**********" at bounding box center [291, 319] width 353 height 23
click at [308, 284] on div "**********" at bounding box center [291, 289] width 353 height 23
click at [559, 319] on span "Cotizar en 1.67" at bounding box center [562, 319] width 45 height 9
click at [636, 316] on span "Cotizar en 1.74" at bounding box center [639, 319] width 45 height 9
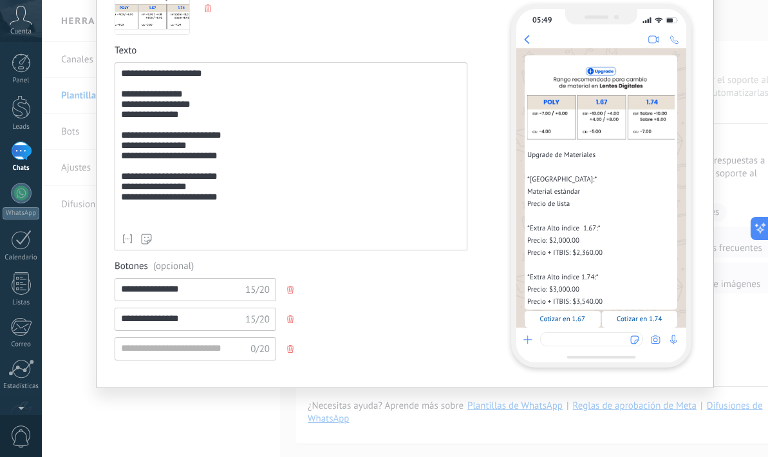
click at [573, 268] on div "Upgrade de Materiales *[GEOGRAPHIC_DATA]:* Material estándar Precio de lista *E…" at bounding box center [600, 227] width 147 height 159
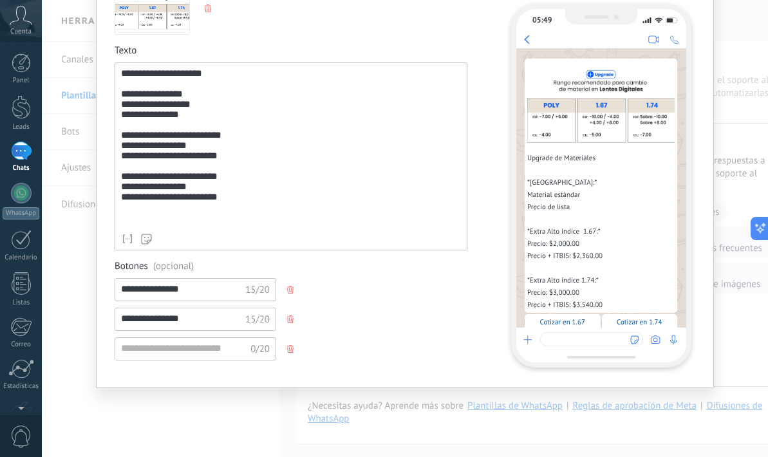
scroll to position [0, 0]
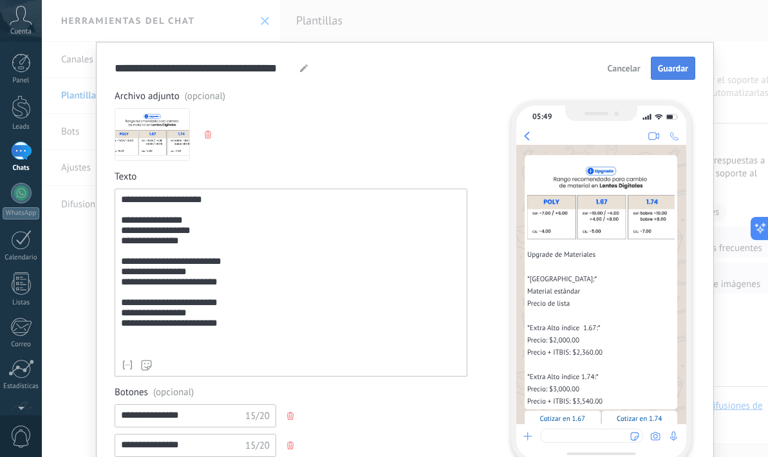
click at [680, 70] on span "Guardar" at bounding box center [673, 68] width 30 height 9
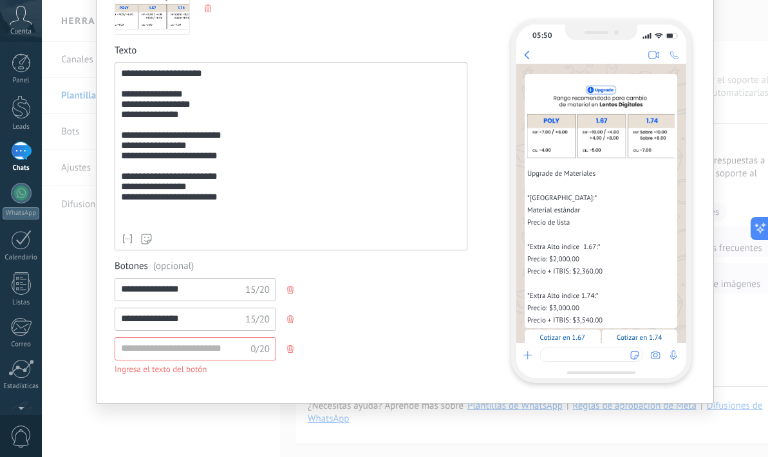
click at [289, 349] on use "button" at bounding box center [290, 349] width 6 height 8
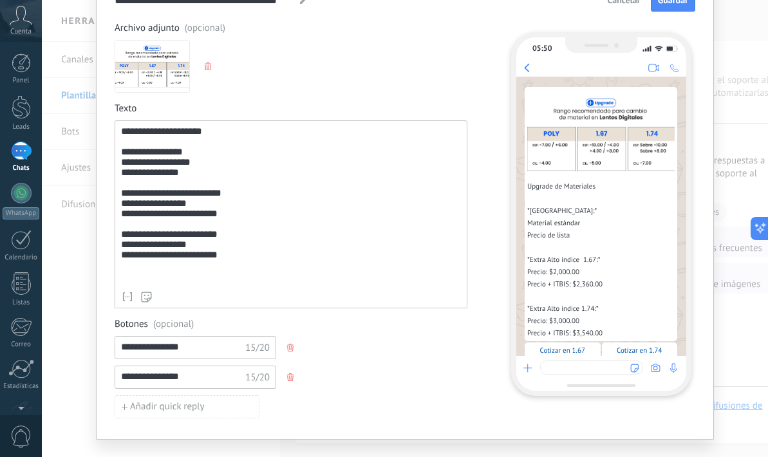
scroll to position [66, 0]
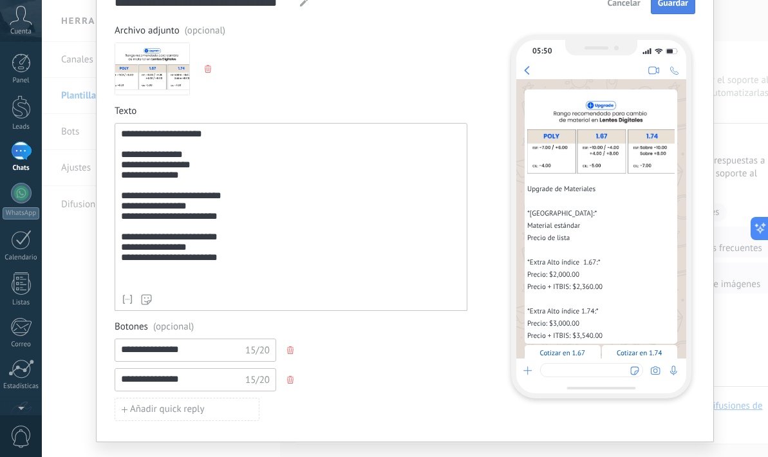
click at [671, 10] on button "Guardar" at bounding box center [673, 2] width 44 height 23
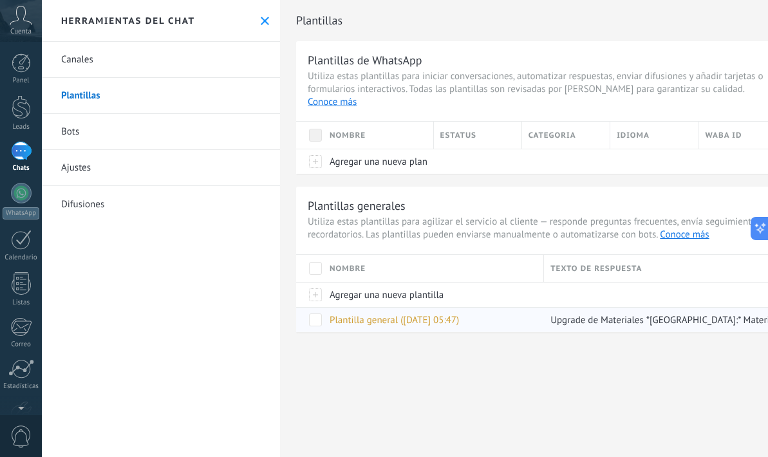
scroll to position [0, 0]
click at [19, 192] on div at bounding box center [21, 193] width 21 height 21
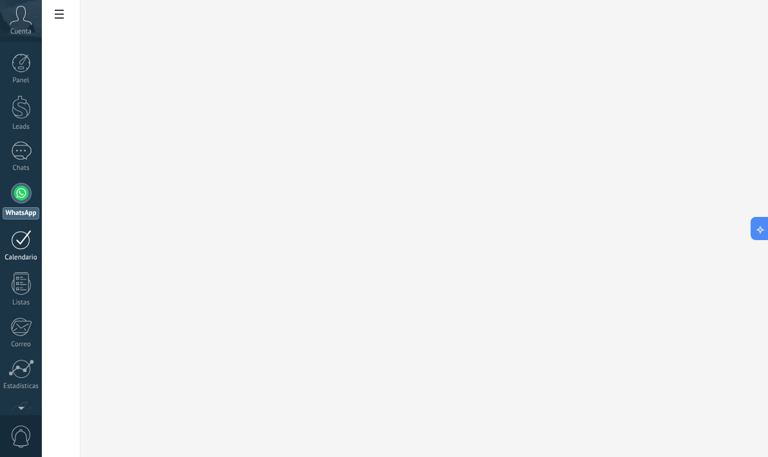
click at [10, 250] on link "Calendario" at bounding box center [21, 246] width 42 height 32
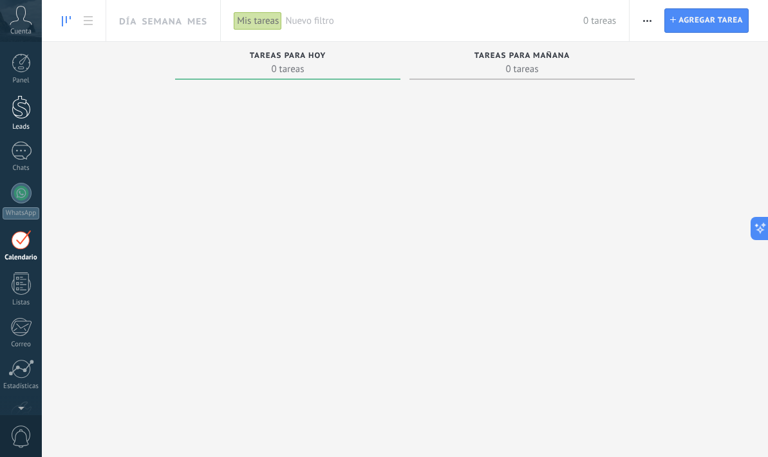
click at [16, 115] on div at bounding box center [21, 107] width 19 height 24
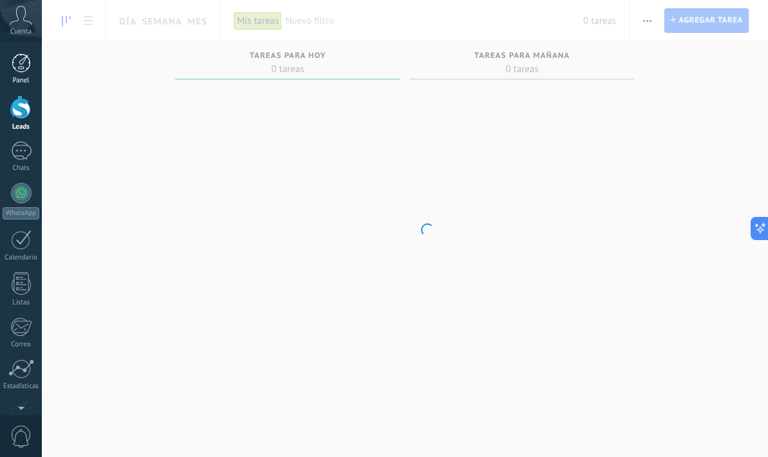
click at [17, 64] on div at bounding box center [21, 62] width 19 height 19
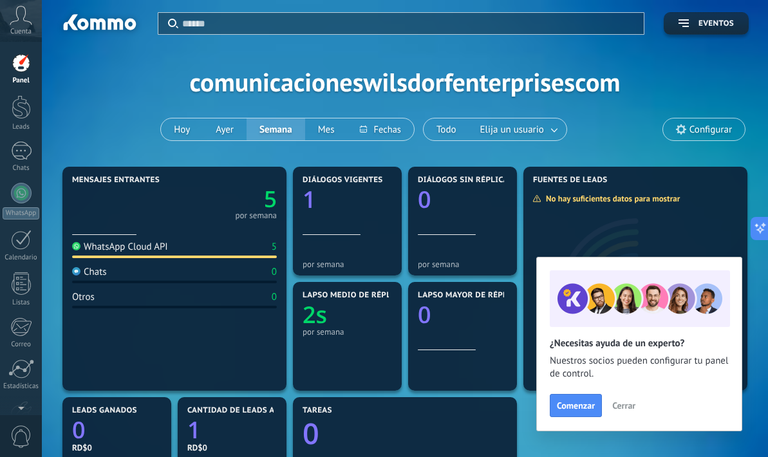
click at [24, 25] on div "Cuenta" at bounding box center [21, 21] width 42 height 42
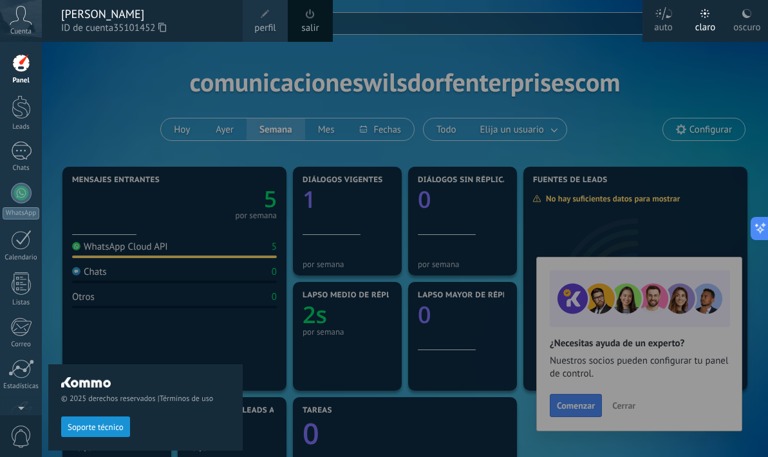
click at [33, 62] on link "Panel" at bounding box center [21, 69] width 42 height 32
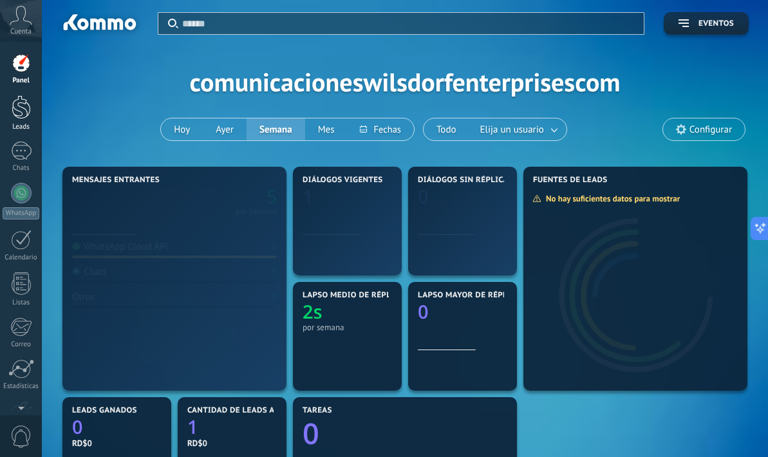
click at [31, 105] on link "Leads" at bounding box center [21, 113] width 42 height 36
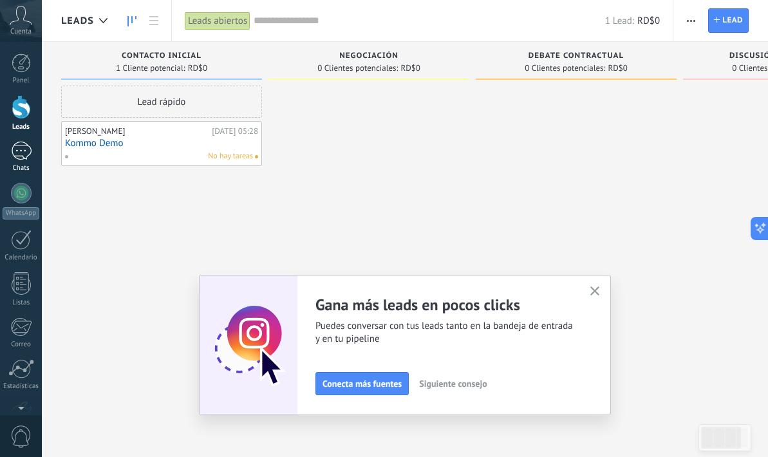
click at [27, 164] on div "Chats" at bounding box center [21, 168] width 37 height 8
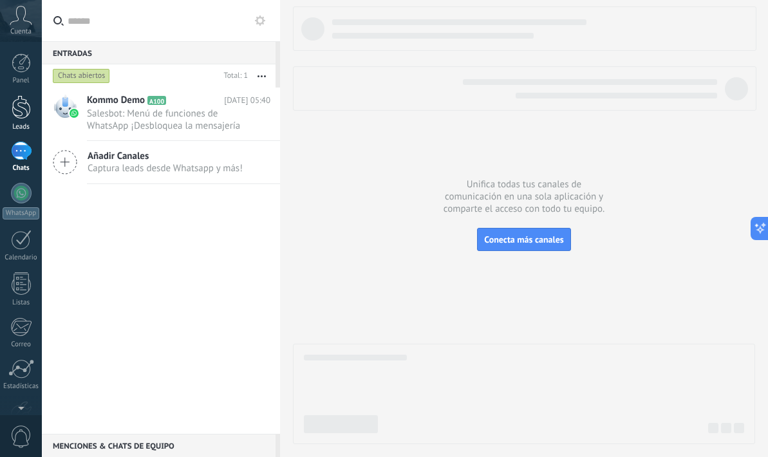
click at [29, 116] on div at bounding box center [21, 107] width 19 height 24
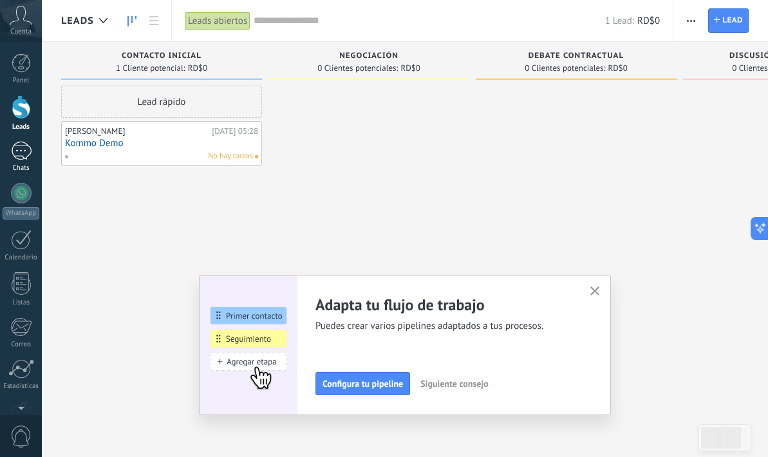
click at [24, 158] on div "1" at bounding box center [21, 151] width 21 height 19
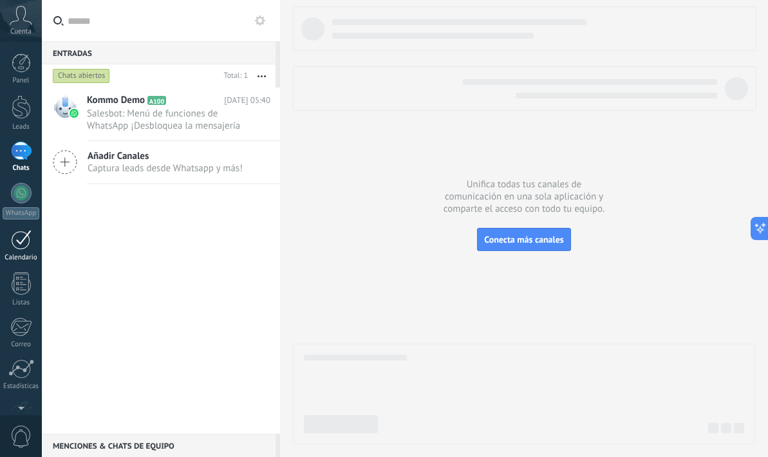
click at [21, 242] on div at bounding box center [21, 240] width 21 height 20
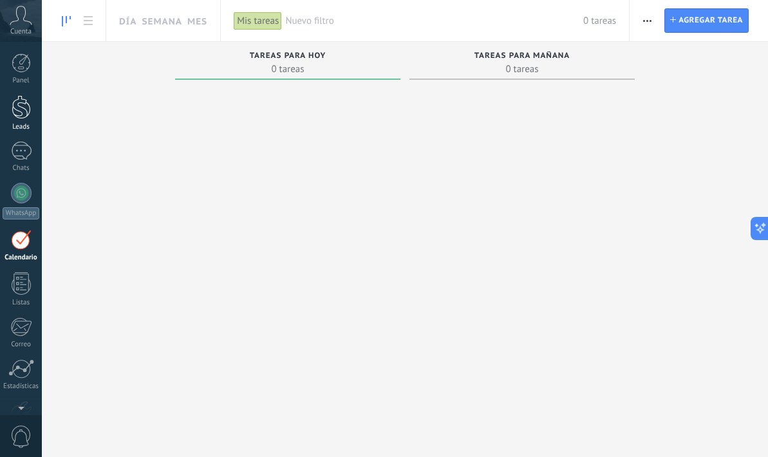
click at [23, 102] on div at bounding box center [21, 107] width 19 height 24
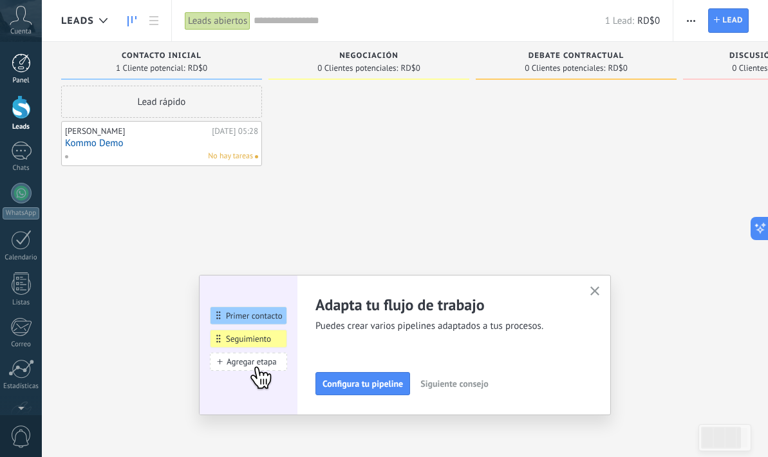
click at [18, 57] on div at bounding box center [21, 62] width 19 height 19
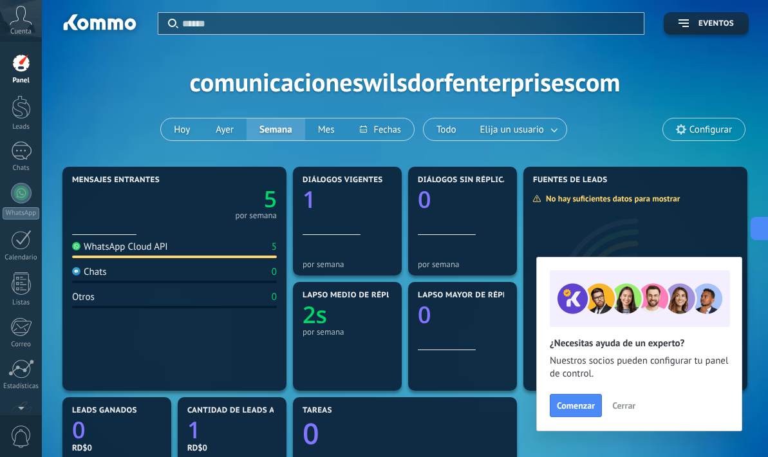
click at [23, 23] on icon at bounding box center [21, 15] width 23 height 19
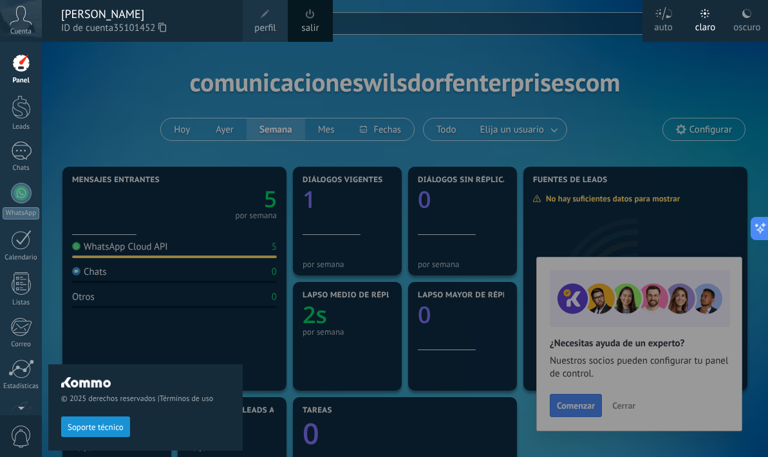
click at [23, 23] on icon at bounding box center [21, 15] width 23 height 19
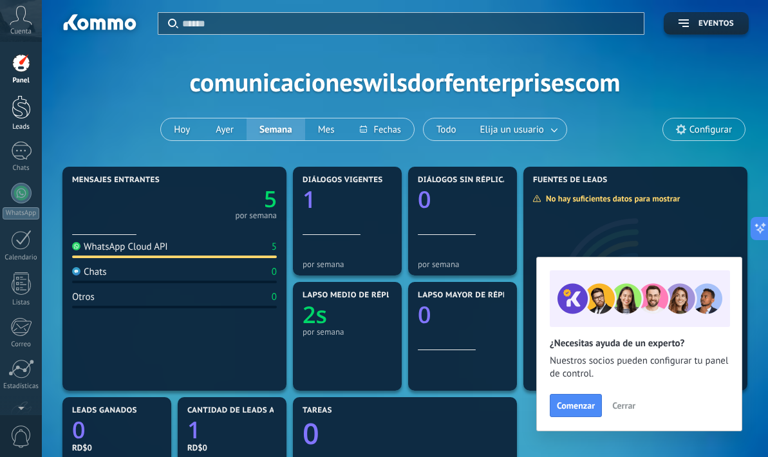
click at [19, 100] on div at bounding box center [21, 107] width 19 height 24
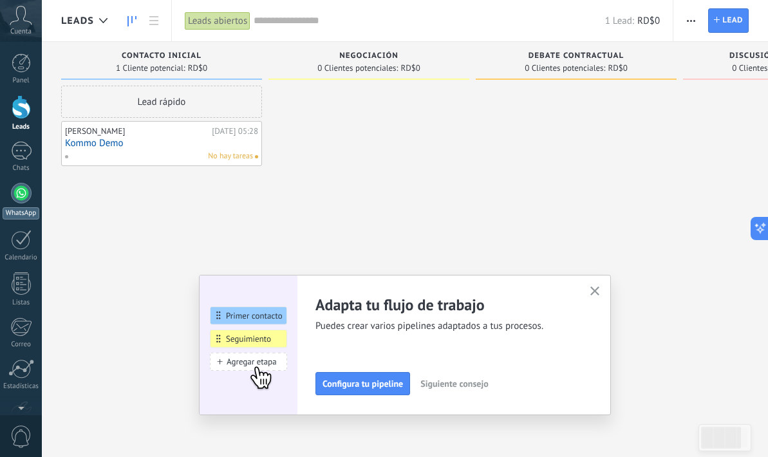
click at [23, 192] on div at bounding box center [21, 193] width 21 height 21
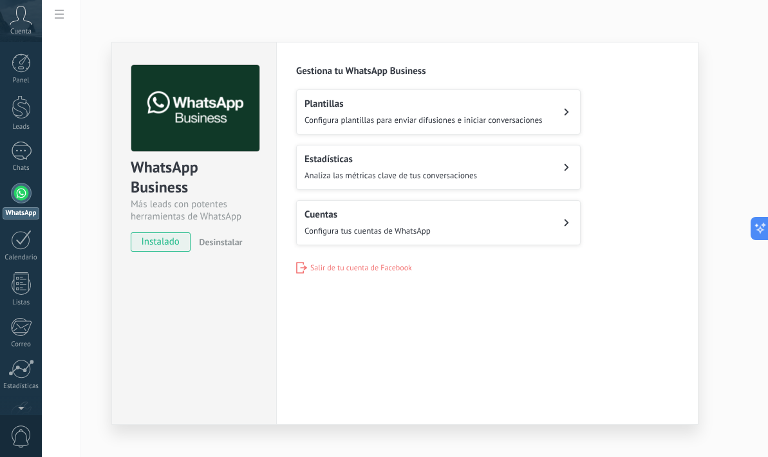
click at [344, 278] on div "Configuraciones Autorizaciones Esta pestaña registra a los usuarios que han con…" at bounding box center [487, 233] width 422 height 383
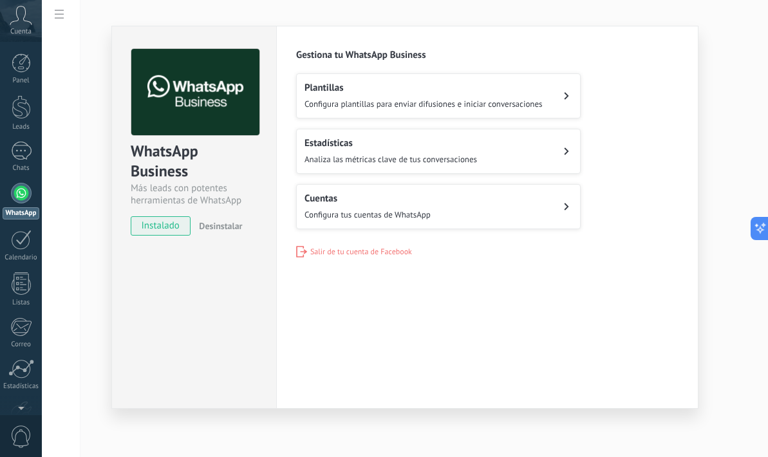
scroll to position [16, 0]
click at [351, 102] on span "Configura plantillas para enviar difusiones e iniciar conversaciones" at bounding box center [423, 103] width 238 height 11
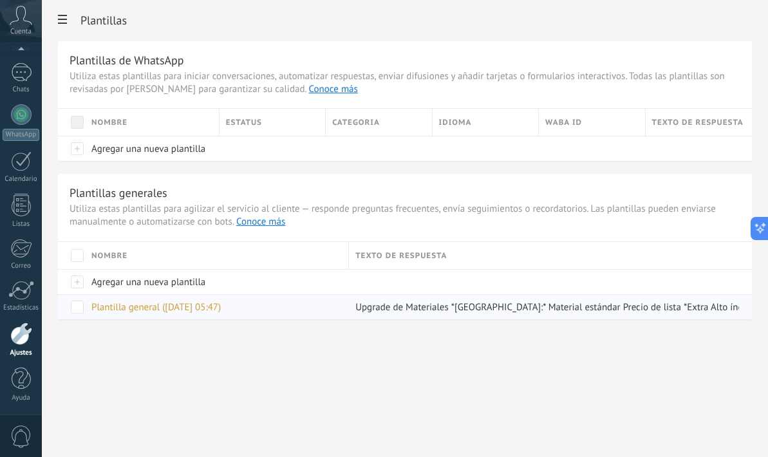
click at [206, 308] on span "Plantilla general ([DATE] 05:47)" at bounding box center [155, 307] width 129 height 12
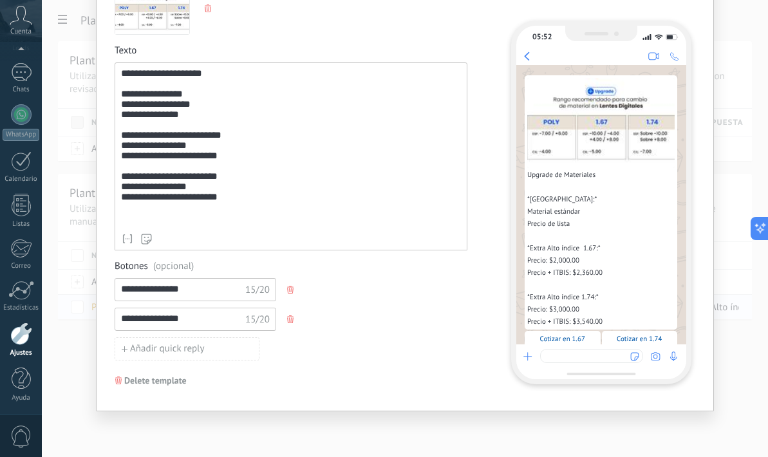
scroll to position [126, 0]
click at [241, 442] on div "**********" at bounding box center [405, 228] width 726 height 457
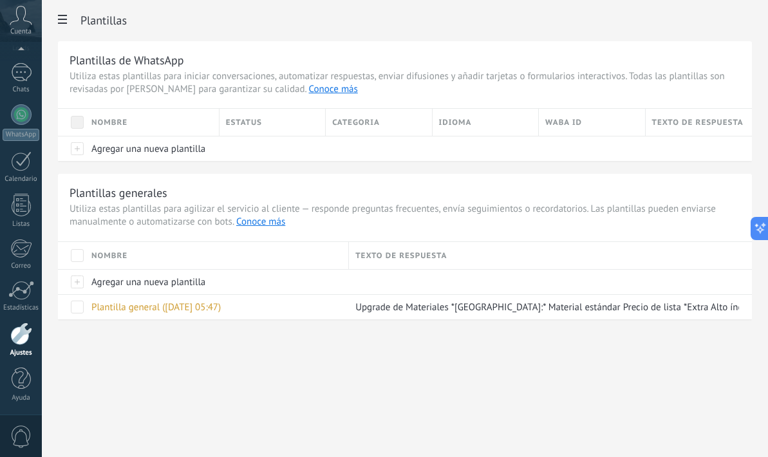
scroll to position [0, 0]
click at [257, 223] on link "Conoce más" at bounding box center [260, 222] width 49 height 12
click at [32, 116] on link "WhatsApp" at bounding box center [21, 122] width 42 height 37
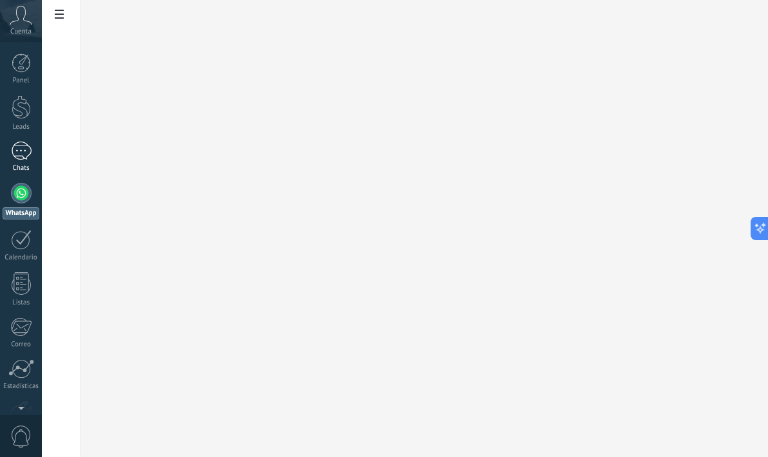
click at [26, 151] on div "1" at bounding box center [21, 151] width 21 height 19
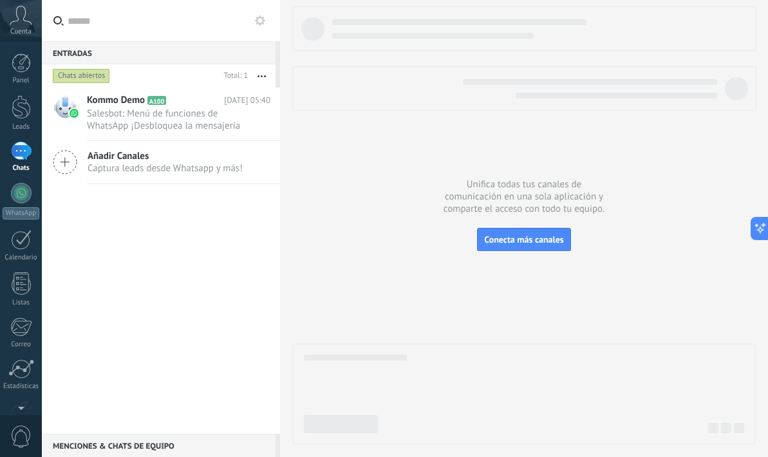
click at [121, 172] on span "Captura leads desde Whatsapp y más!" at bounding box center [165, 168] width 155 height 12
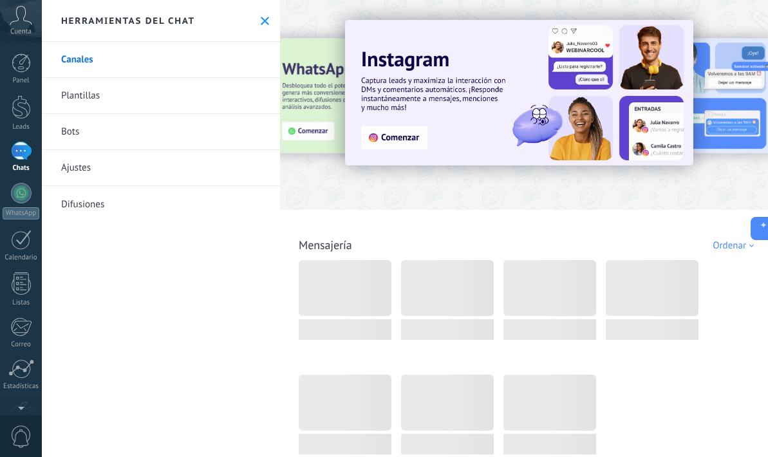
click at [264, 19] on icon at bounding box center [265, 21] width 8 height 8
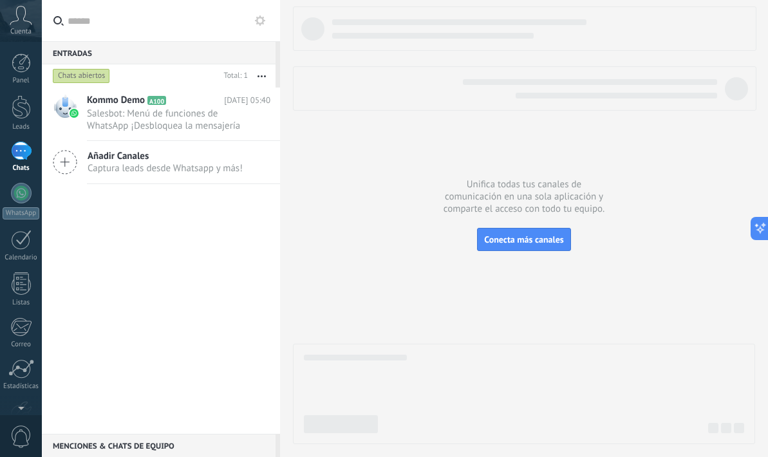
click at [102, 410] on div "Kommo Demo A100 [DATE] 05:40 Salesbot: Menú de funciones de WhatsApp ¡Desbloque…" at bounding box center [161, 261] width 238 height 346
click at [26, 24] on icon at bounding box center [21, 15] width 23 height 19
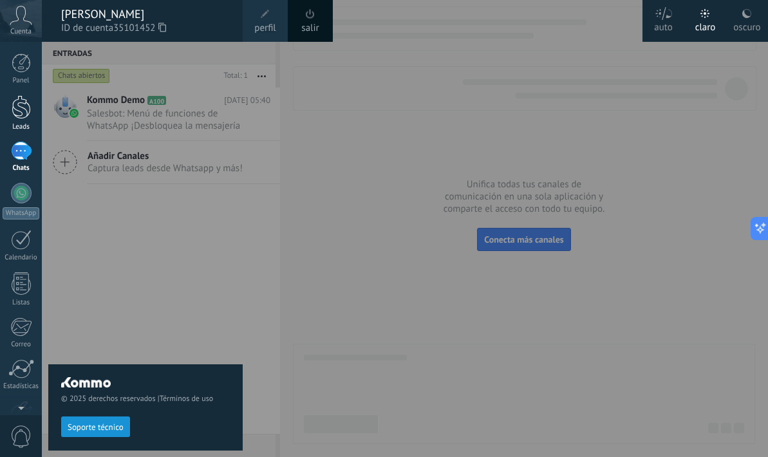
click at [17, 120] on link "Leads" at bounding box center [21, 113] width 42 height 36
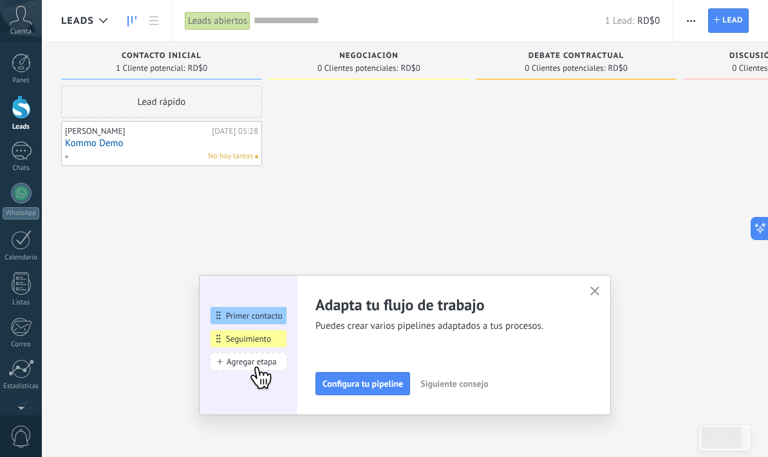
click at [70, 155] on span at bounding box center [71, 157] width 14 height 12
click at [89, 196] on div "Lead rápido [PERSON_NAME][DATE] 05:28 Kommo Demo No hay tareas" at bounding box center [161, 230] width 201 height 289
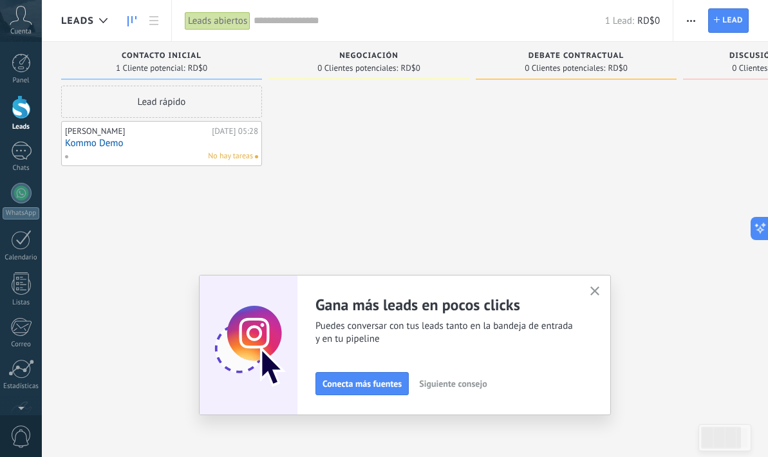
click at [597, 292] on icon "button" at bounding box center [595, 291] width 10 height 10
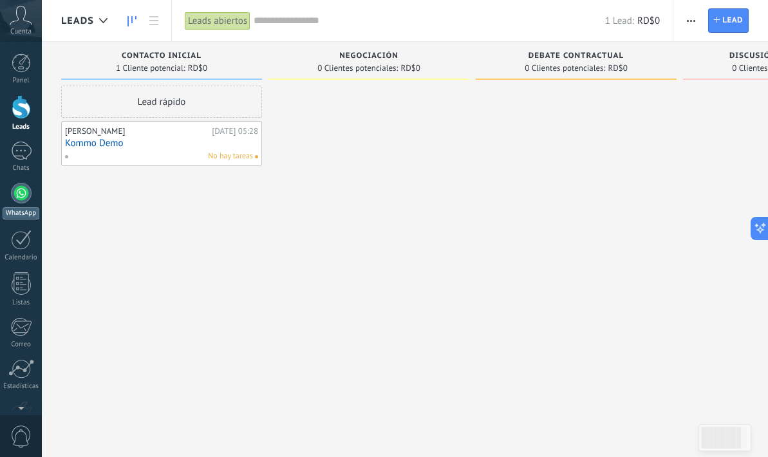
click at [26, 196] on div at bounding box center [21, 193] width 21 height 21
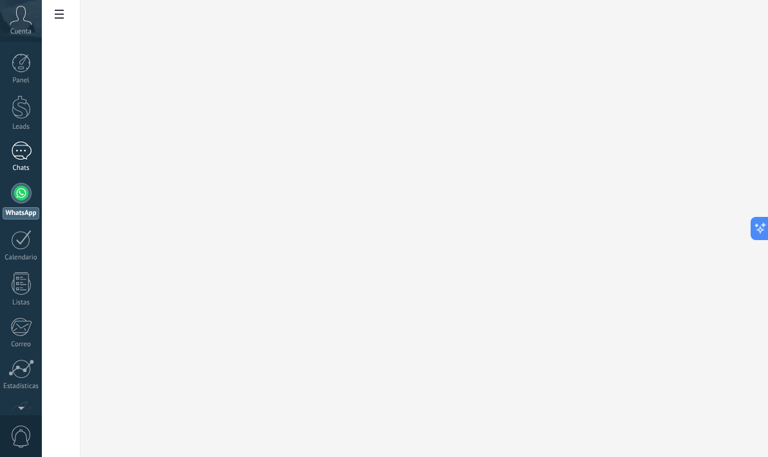
click at [20, 147] on div "1" at bounding box center [21, 151] width 21 height 19
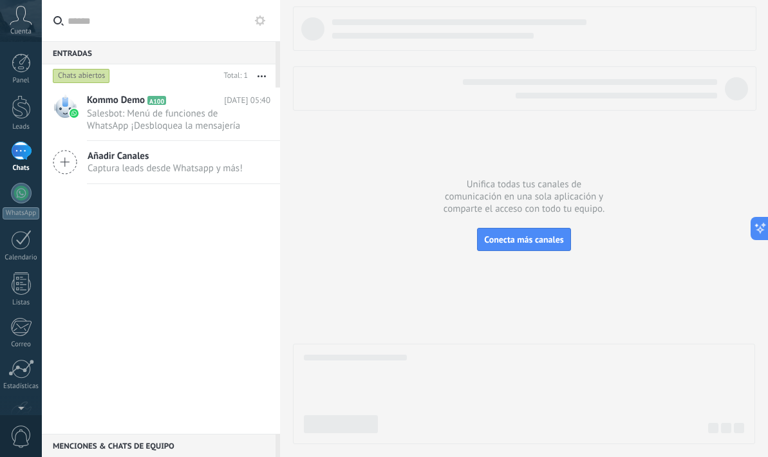
click at [84, 24] on input "text" at bounding box center [169, 20] width 202 height 41
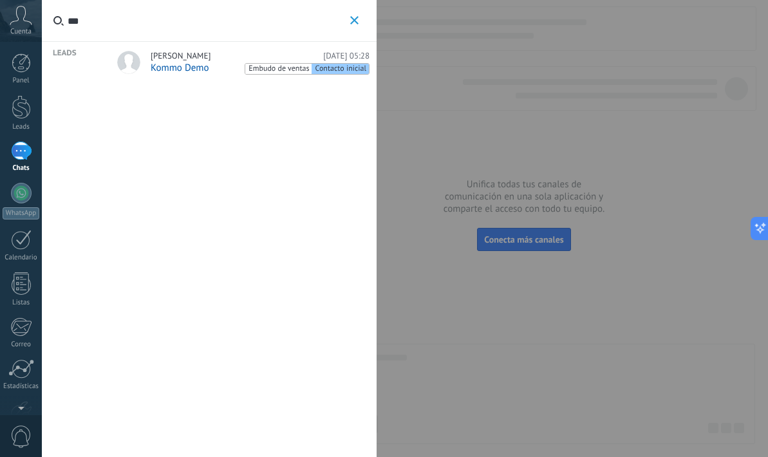
type input "***"
click at [149, 62] on link "[PERSON_NAME][DATE] 05:28 Kommo Demo Embudo de ventas Contacto inicial" at bounding box center [241, 63] width 270 height 43
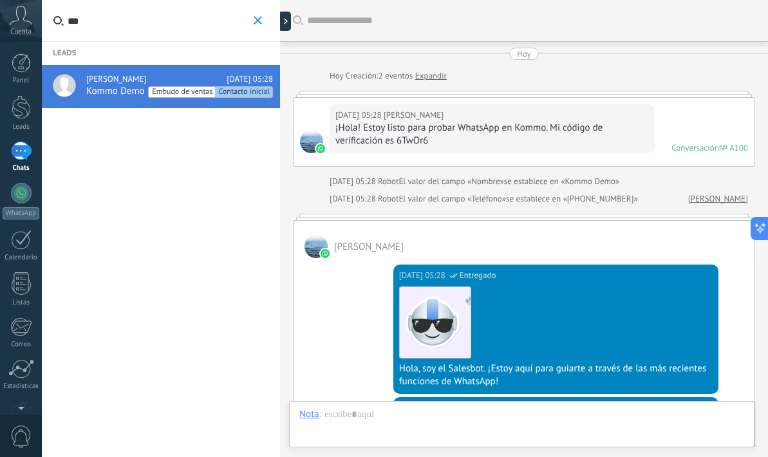
scroll to position [1623, 0]
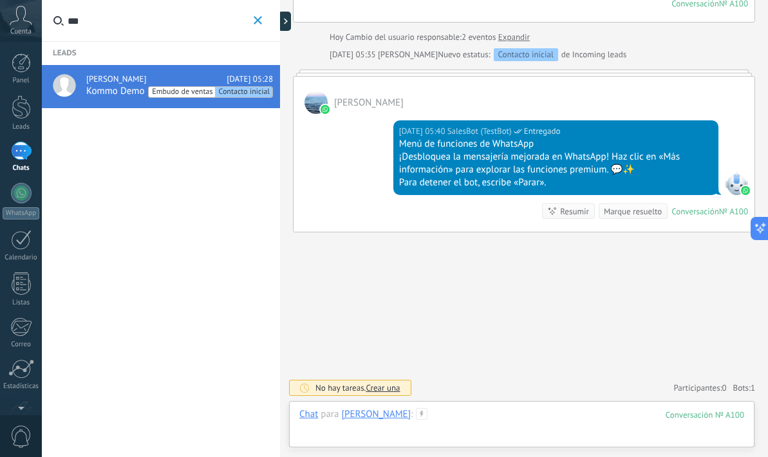
click at [417, 414] on div at bounding box center [521, 427] width 445 height 39
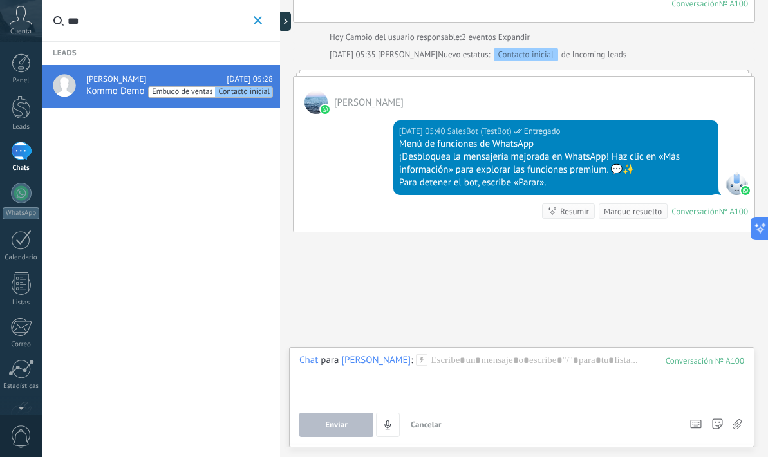
click at [416, 359] on icon at bounding box center [422, 360] width 12 height 12
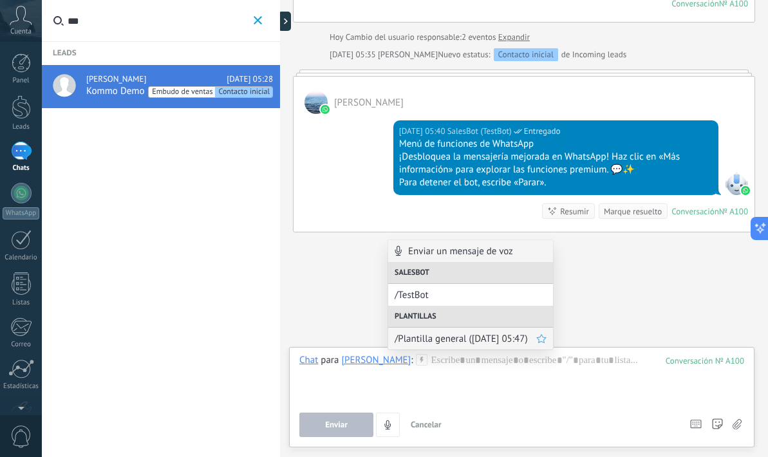
click at [426, 336] on span "/Plantilla general ([DATE] 05:47)" at bounding box center [466, 339] width 142 height 12
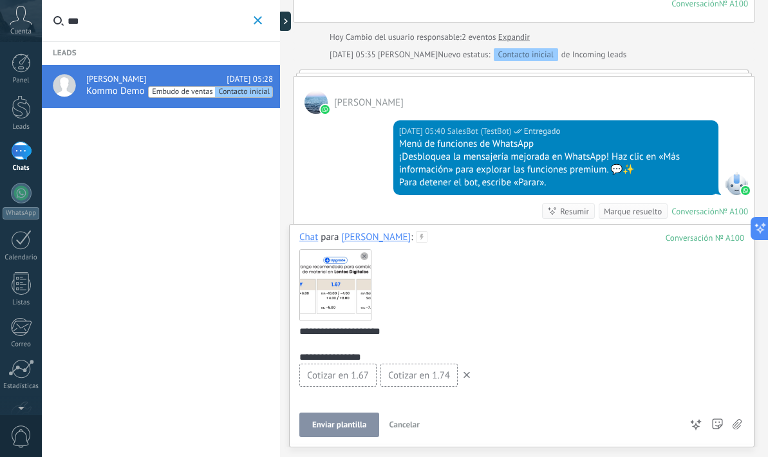
scroll to position [145, 0]
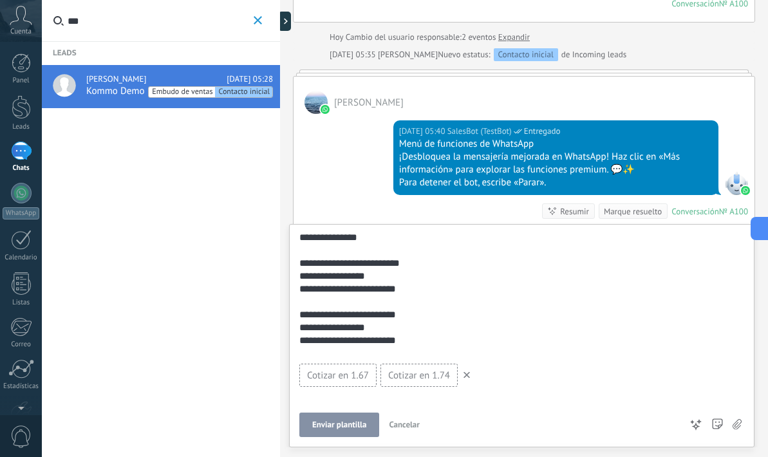
click at [357, 375] on span "Cotizar en 1.67" at bounding box center [338, 375] width 62 height 12
click at [353, 422] on span "Enviar plantilla" at bounding box center [339, 424] width 54 height 9
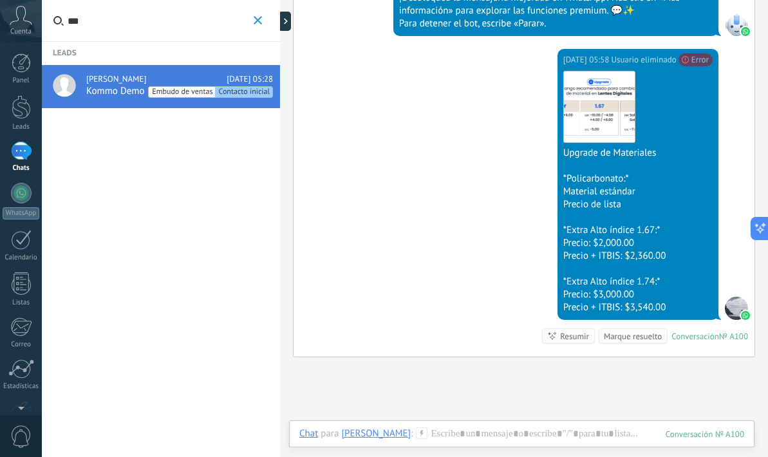
scroll to position [1775, 0]
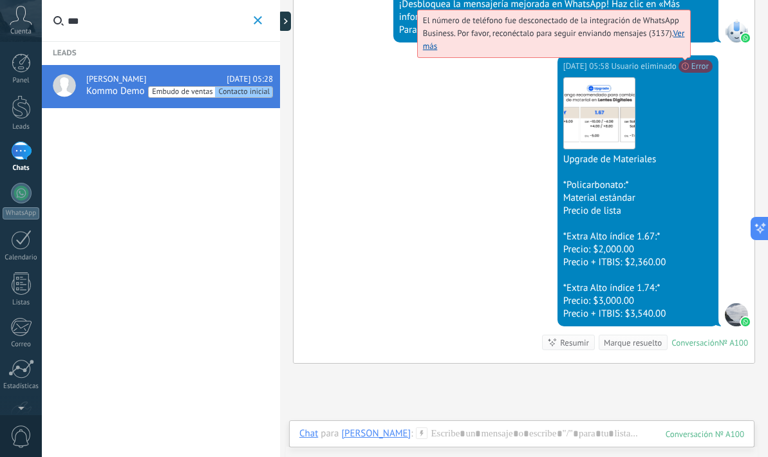
click at [685, 51] on span "El número de teléfono fue desconectado de la integración de WhatsApp Business. …" at bounding box center [554, 33] width 262 height 37
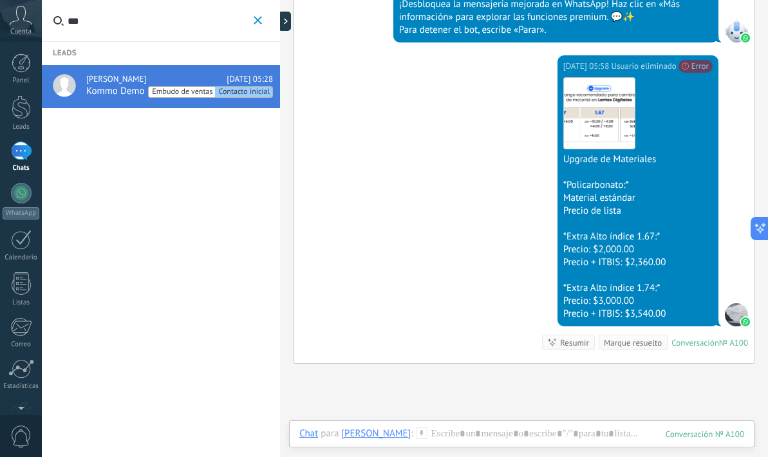
click at [13, 15] on icon at bounding box center [21, 15] width 23 height 19
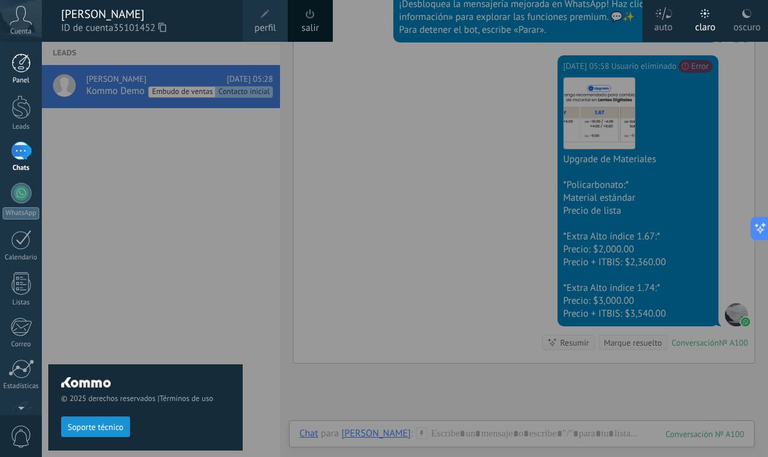
click at [28, 72] on div at bounding box center [21, 62] width 19 height 19
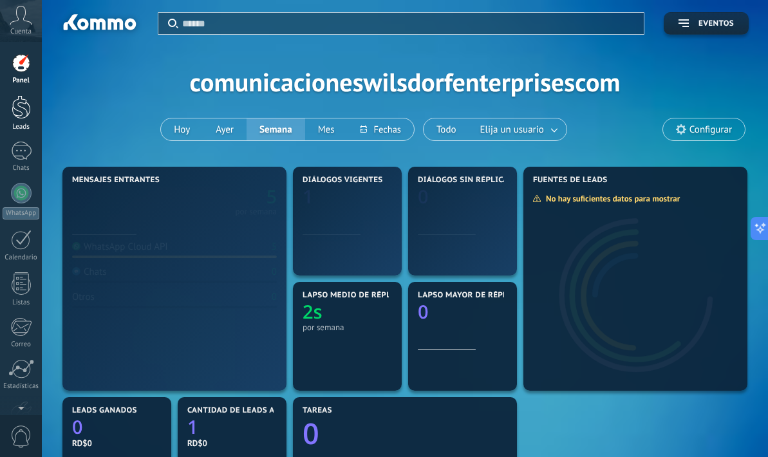
click at [26, 112] on div at bounding box center [21, 107] width 19 height 24
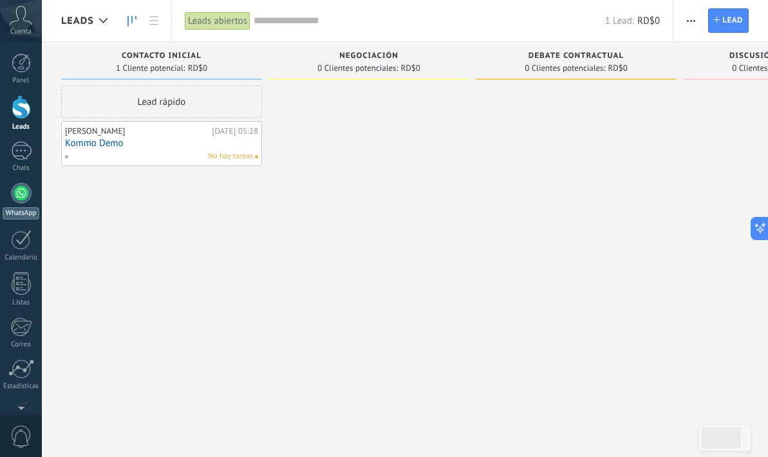
click at [25, 192] on div at bounding box center [21, 193] width 21 height 21
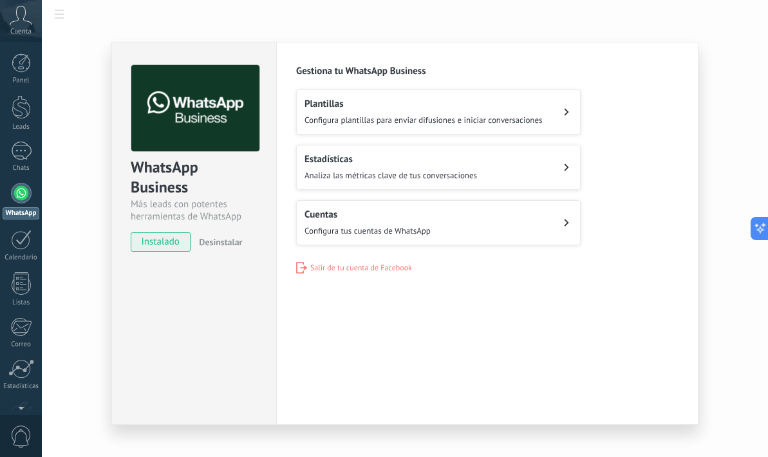
click at [171, 241] on span "instalado" at bounding box center [160, 241] width 59 height 19
click at [216, 293] on div "WhatsApp Business Más leads con potentes herramientas de WhatsApp instalado Des…" at bounding box center [193, 233] width 165 height 383
click at [400, 110] on div "Plantillas Configura plantillas para enviar difusiones e iniciar conversaciones" at bounding box center [423, 112] width 238 height 28
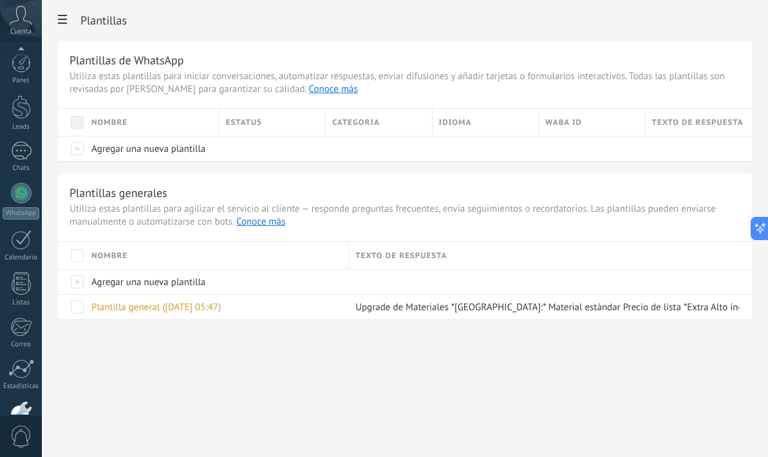
scroll to position [79, 0]
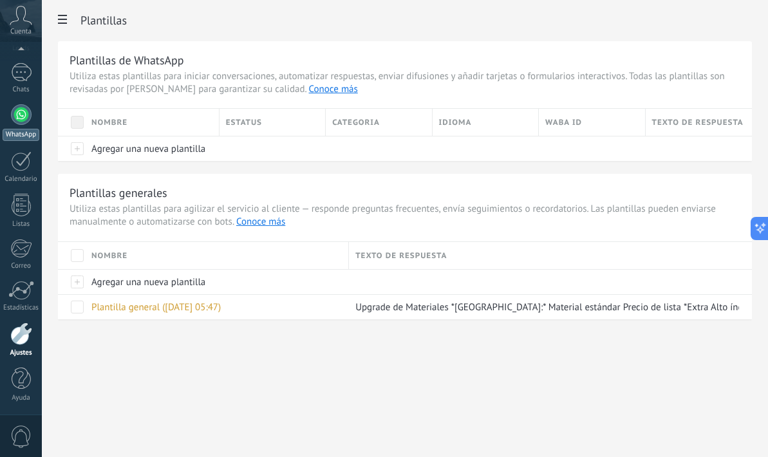
click at [23, 115] on div at bounding box center [21, 114] width 21 height 21
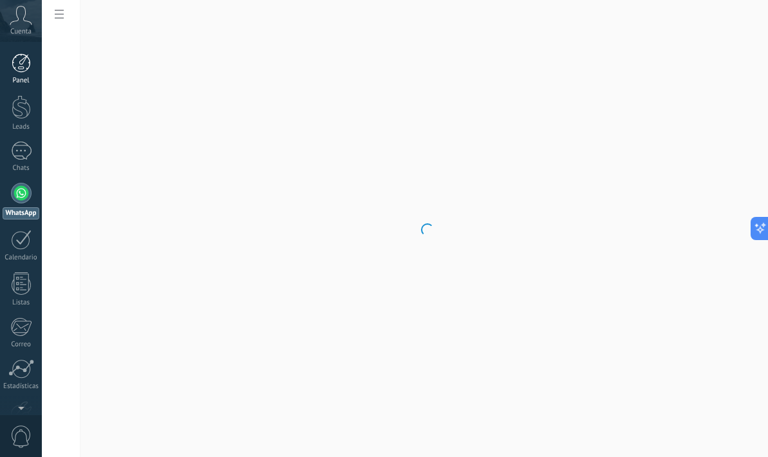
click at [22, 71] on div at bounding box center [21, 62] width 19 height 19
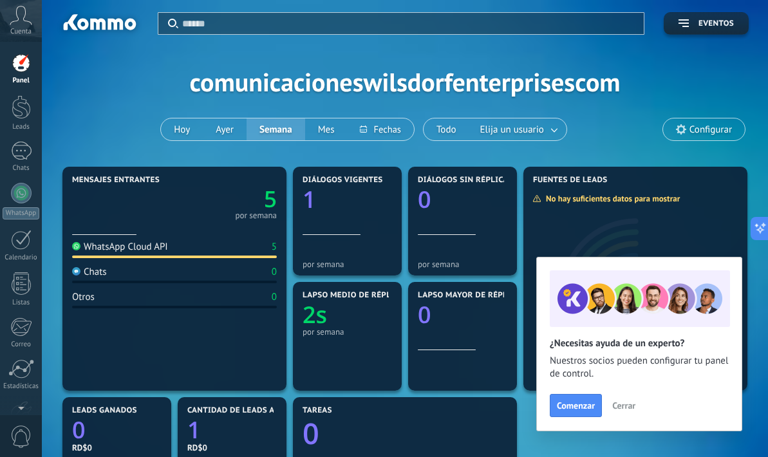
click at [17, 19] on icon at bounding box center [21, 15] width 23 height 19
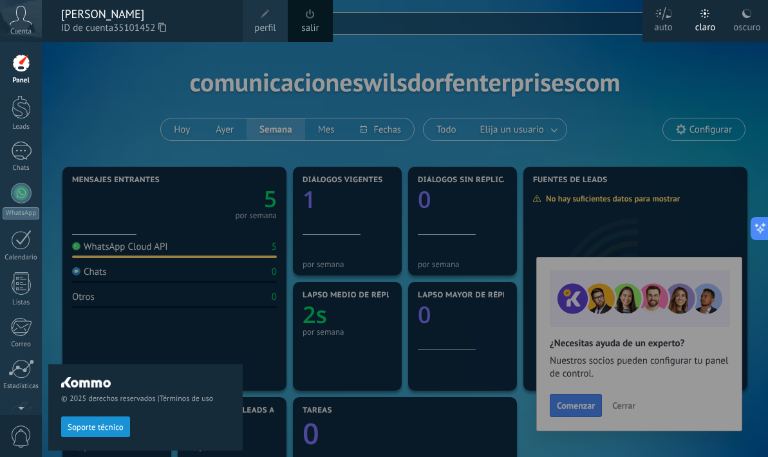
click at [265, 19] on span at bounding box center [265, 14] width 14 height 14
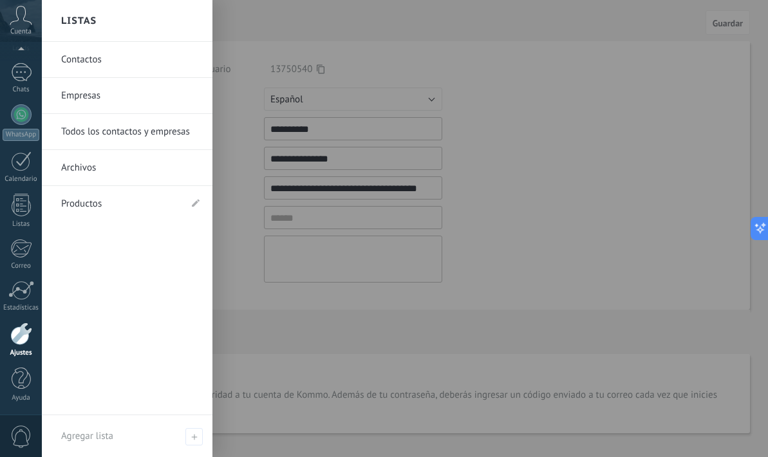
click at [95, 51] on link "Contactos" at bounding box center [130, 60] width 138 height 36
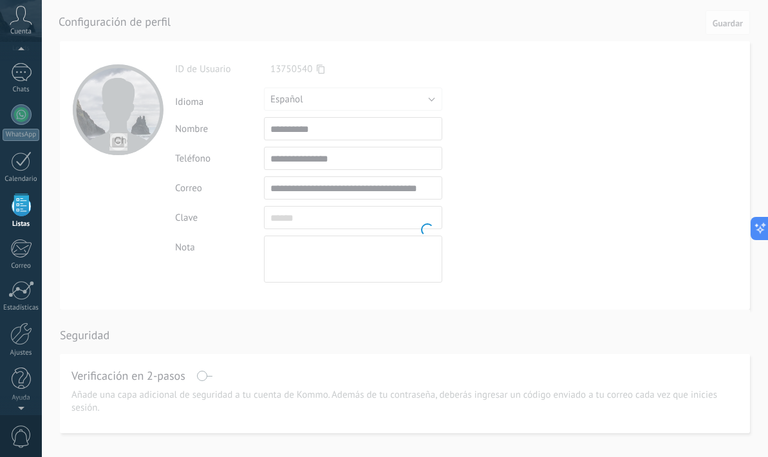
scroll to position [33, 0]
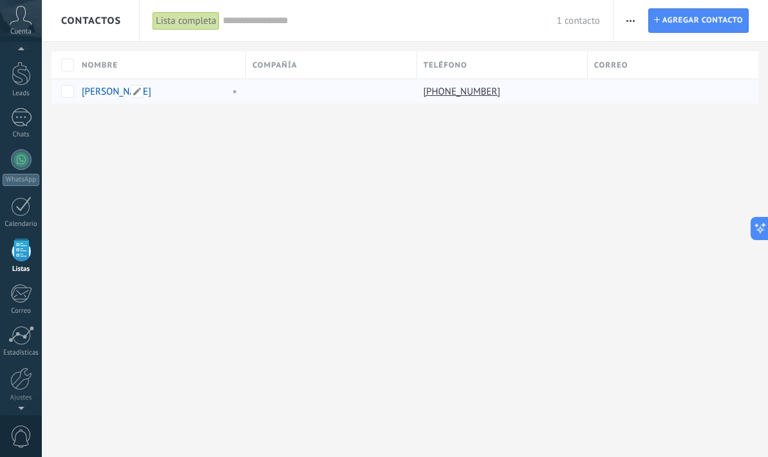
click at [109, 90] on link "[PERSON_NAME]" at bounding box center [117, 92] width 70 height 12
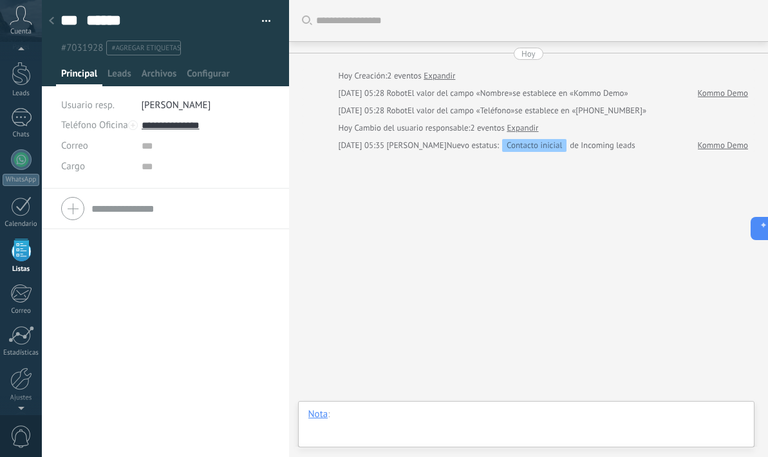
click at [363, 422] on div at bounding box center [526, 427] width 436 height 39
